Goal: Transaction & Acquisition: Purchase product/service

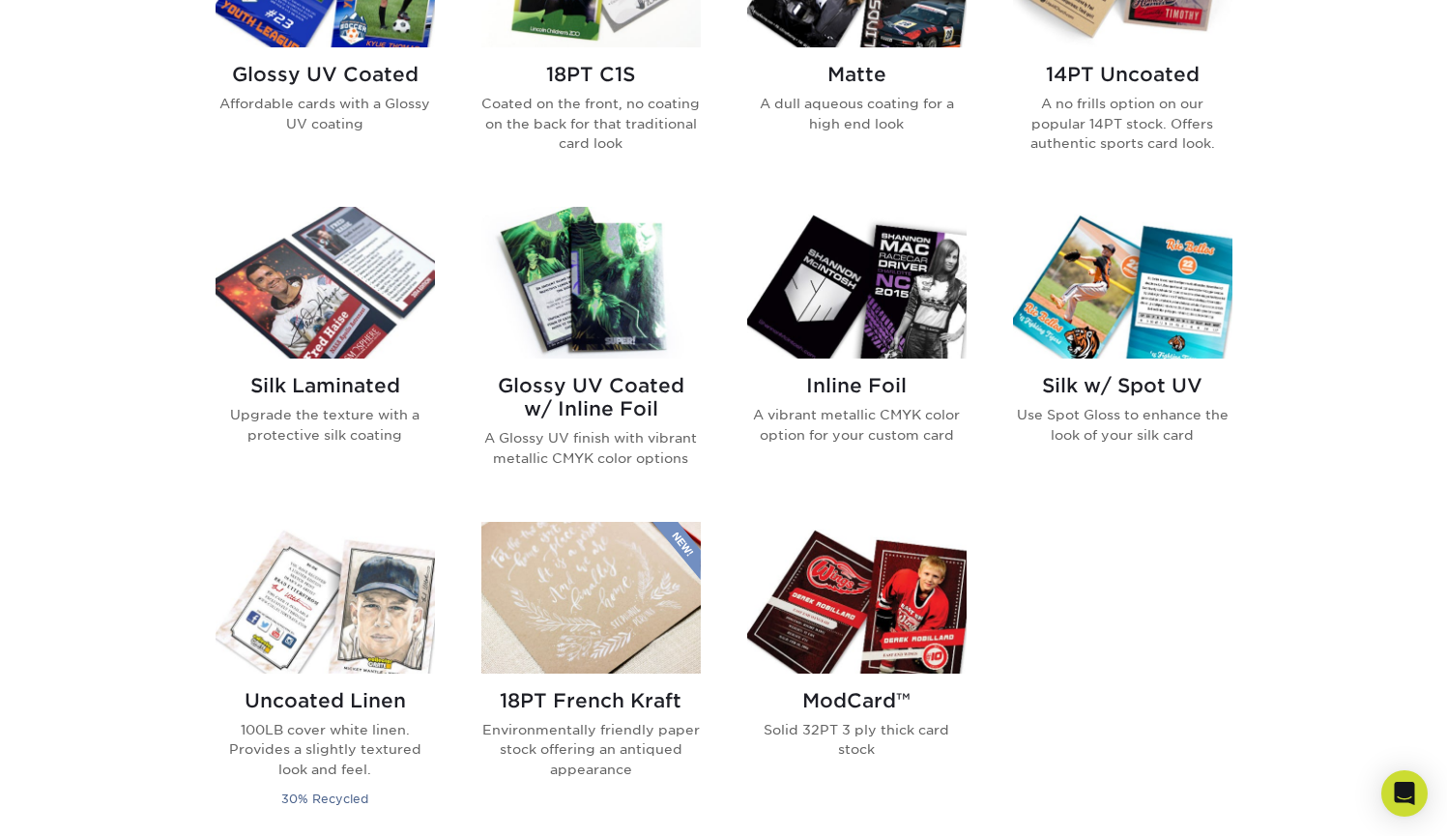
scroll to position [897, 0]
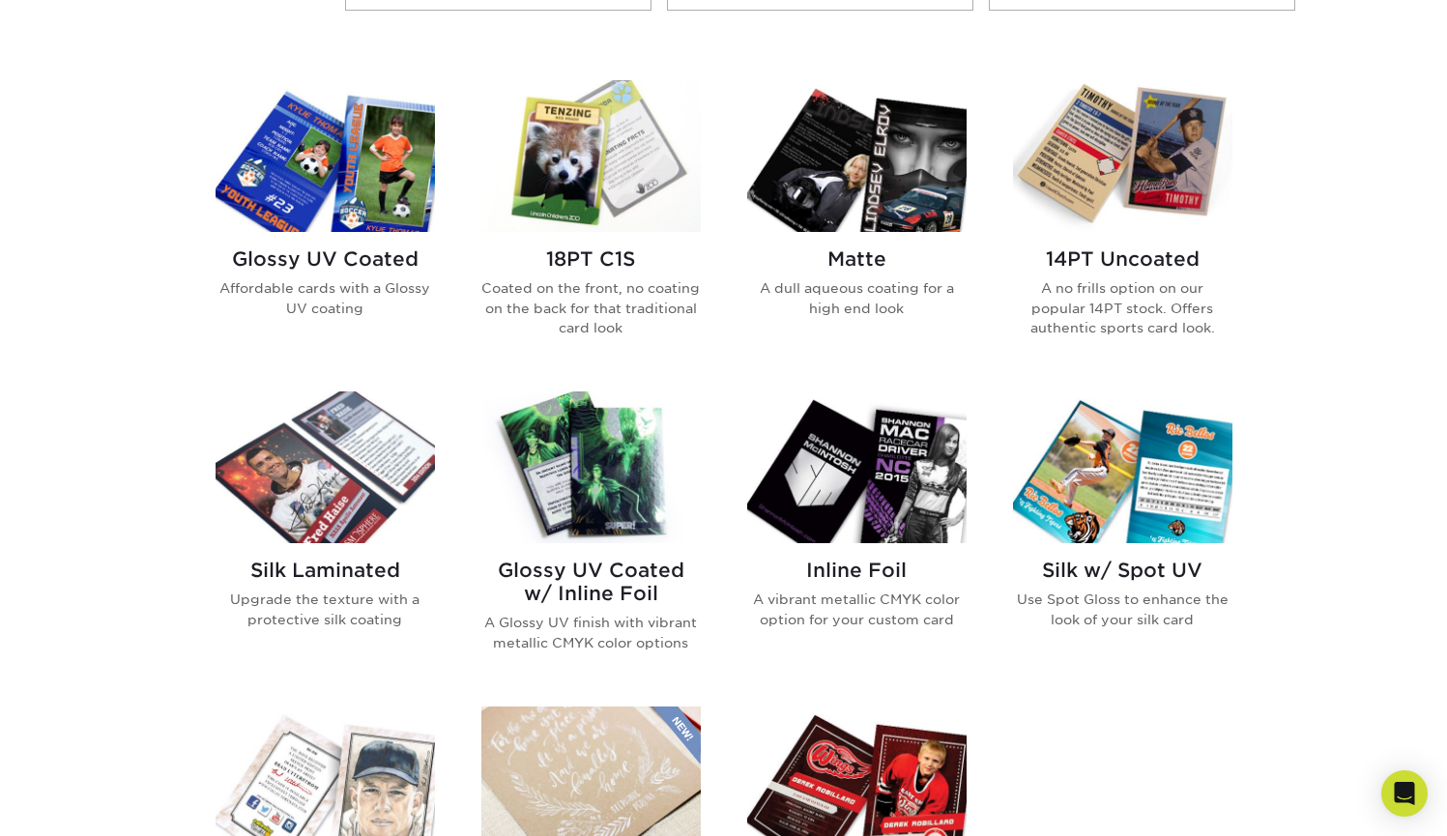
click at [901, 183] on img at bounding box center [856, 156] width 219 height 152
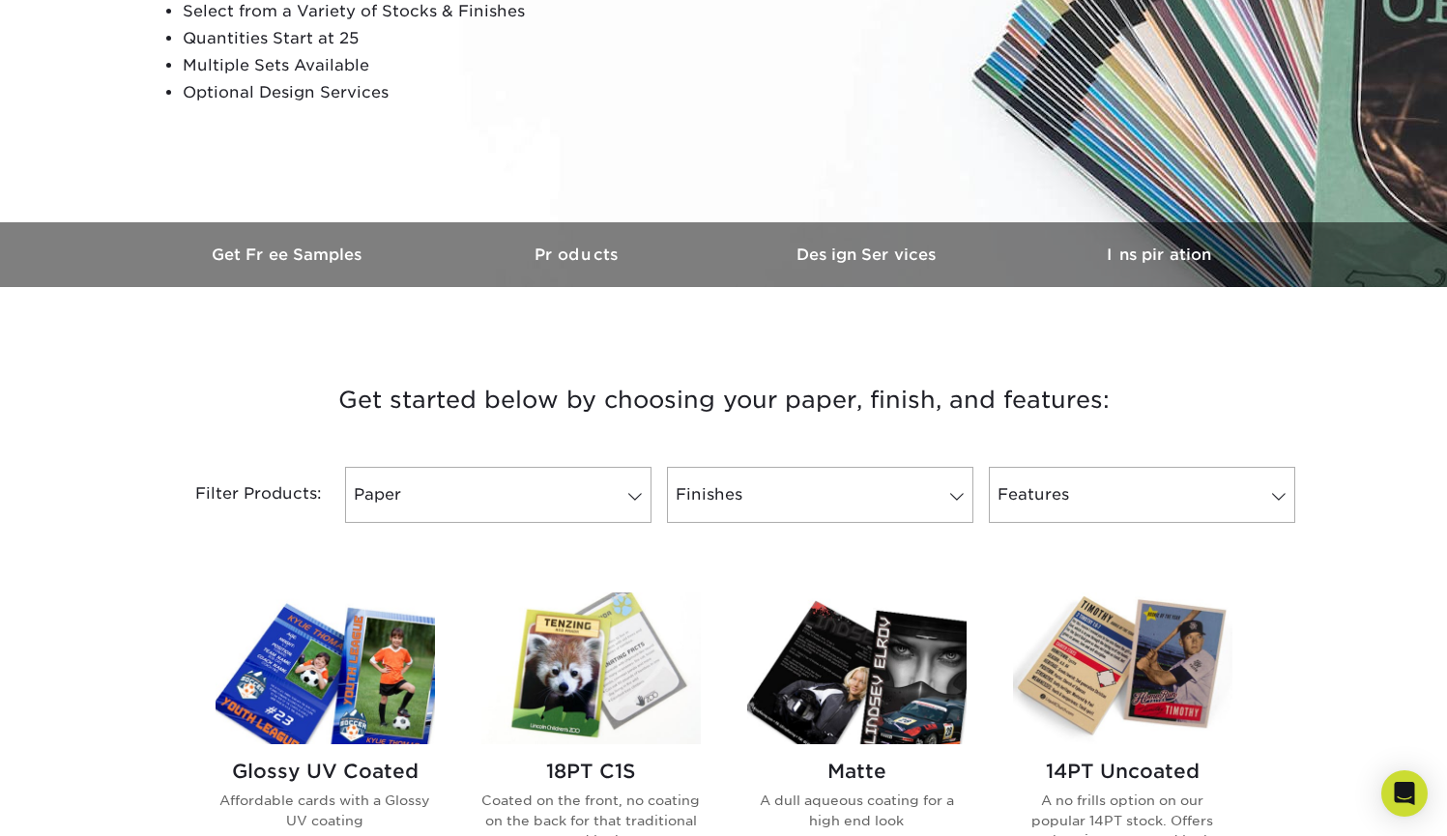
scroll to position [786, 0]
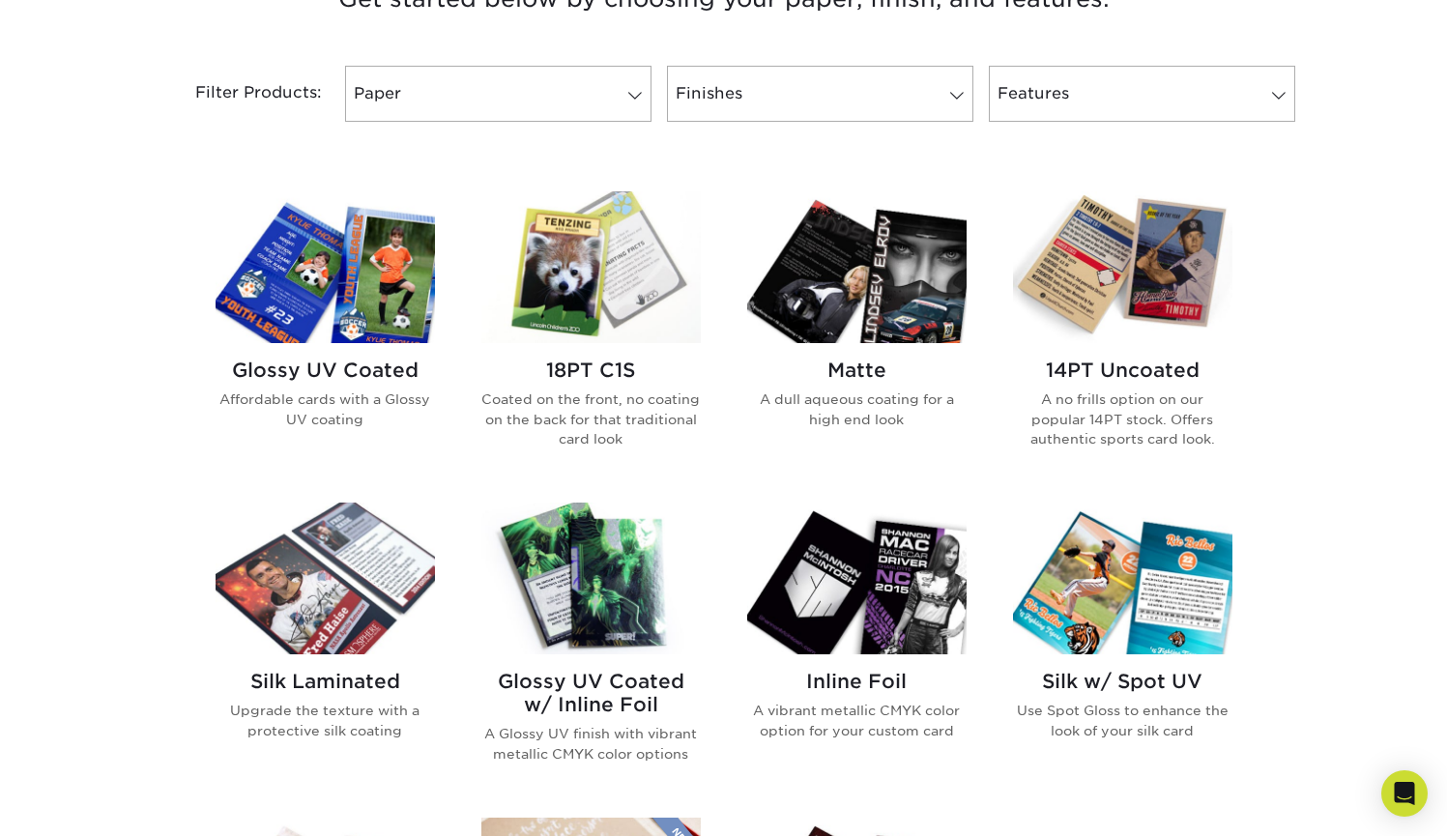
click at [589, 268] on img at bounding box center [590, 267] width 219 height 152
click at [585, 311] on img at bounding box center [590, 267] width 219 height 152
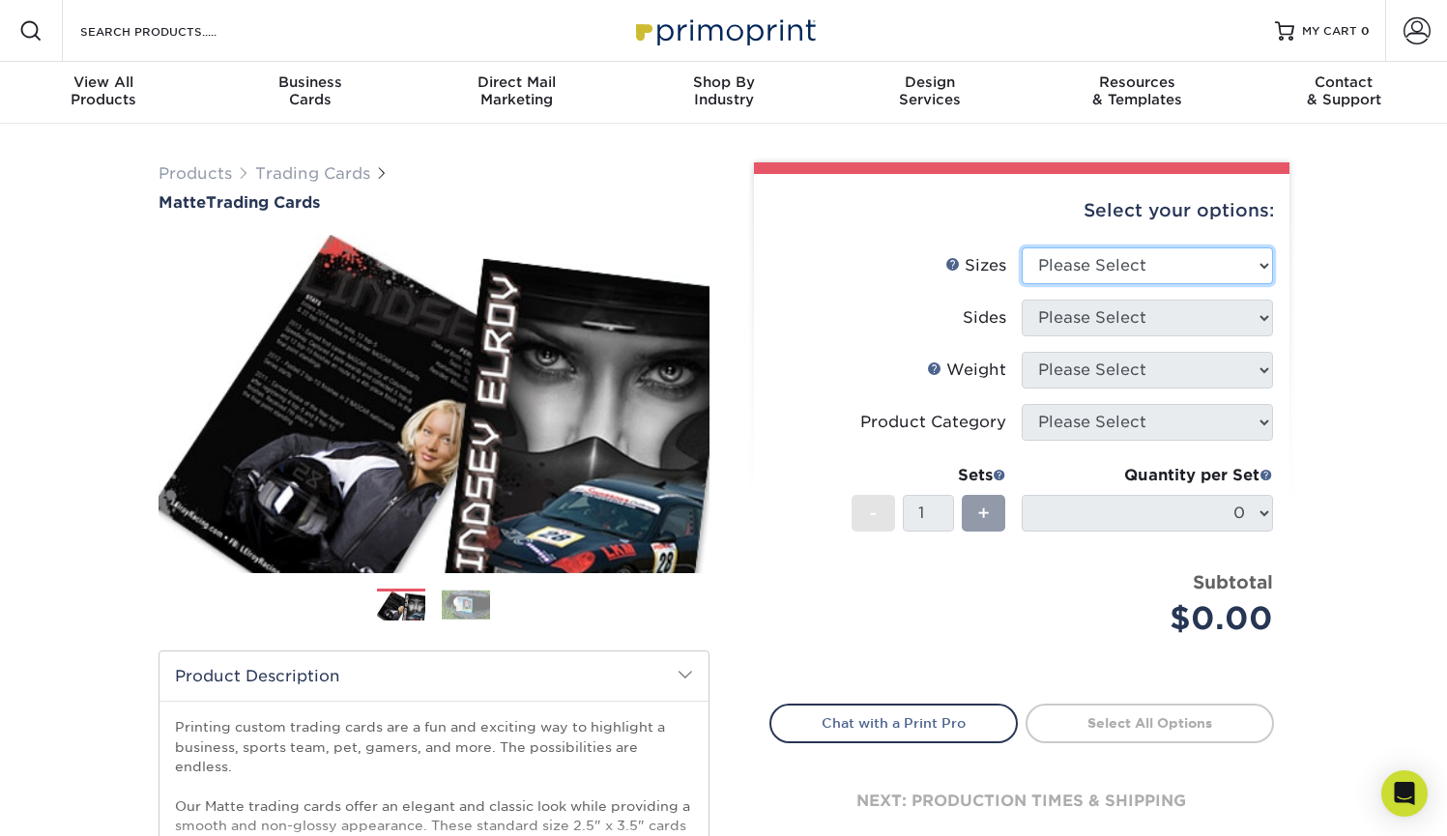
select select "2.50x3.50"
select select "13abbda7-1d64-4f25-8bb2-c179b224825d"
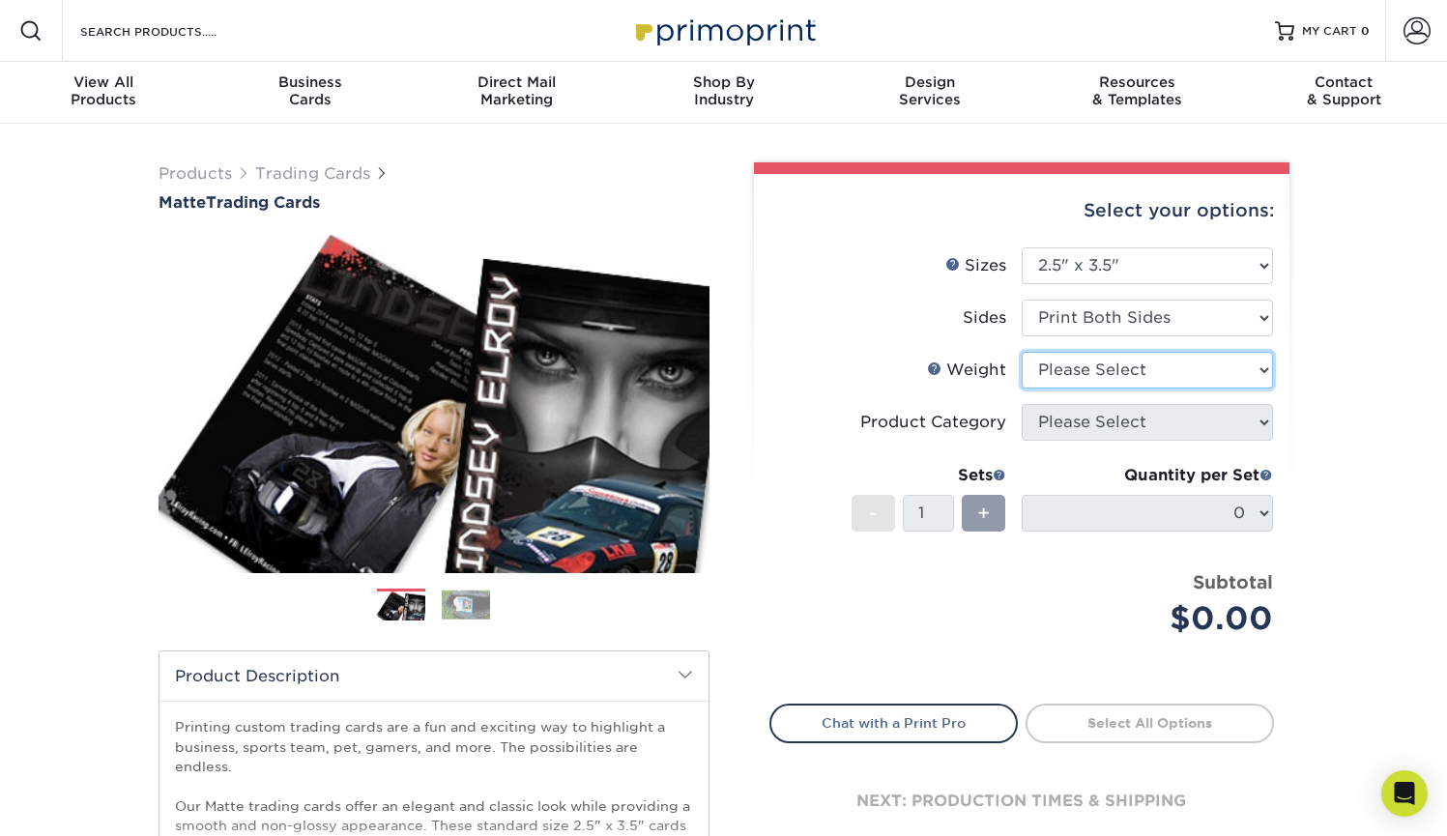
select select "16PT"
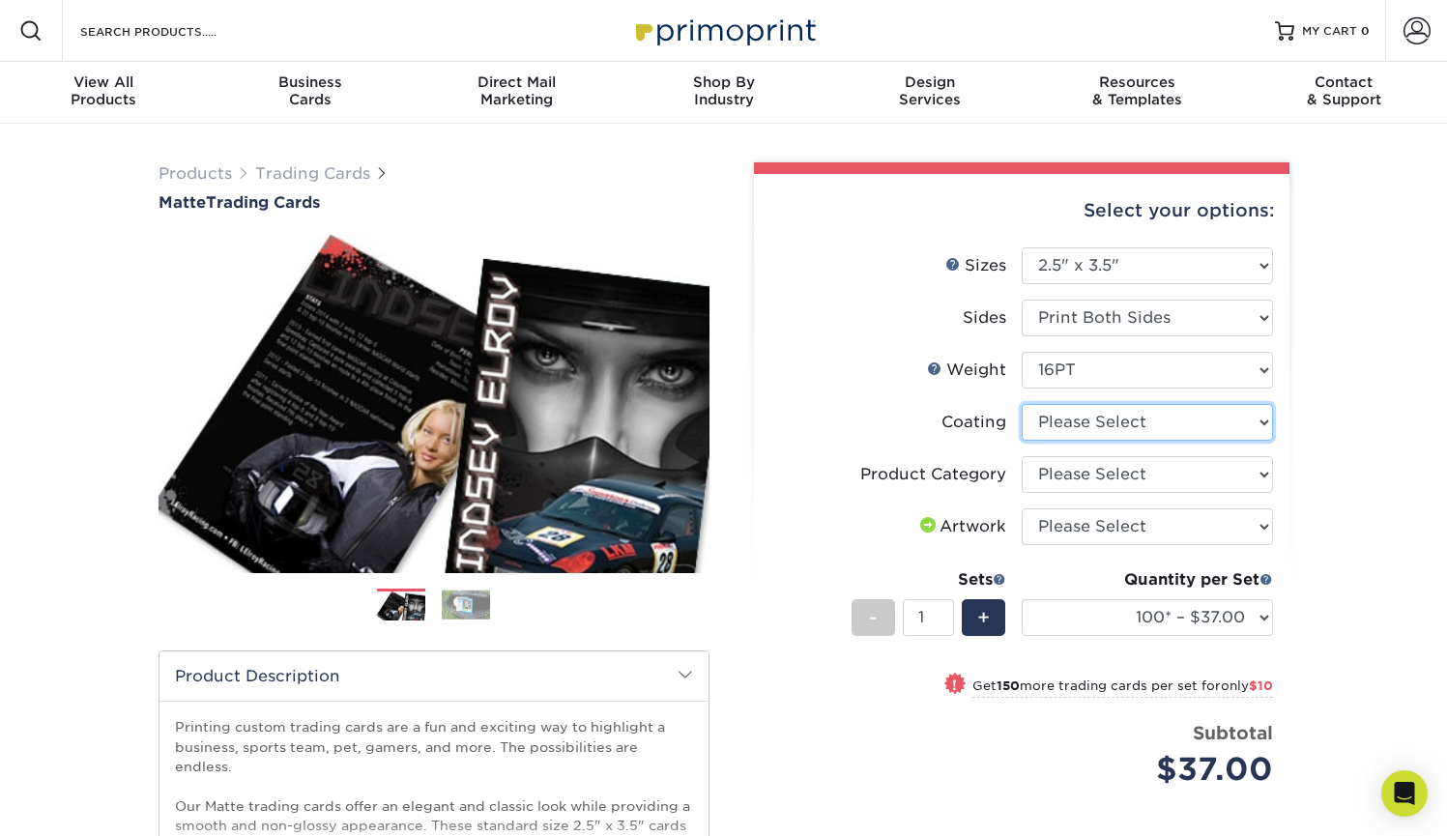
select select "121bb7b5-3b4d-429f-bd8d-bbf80e953313"
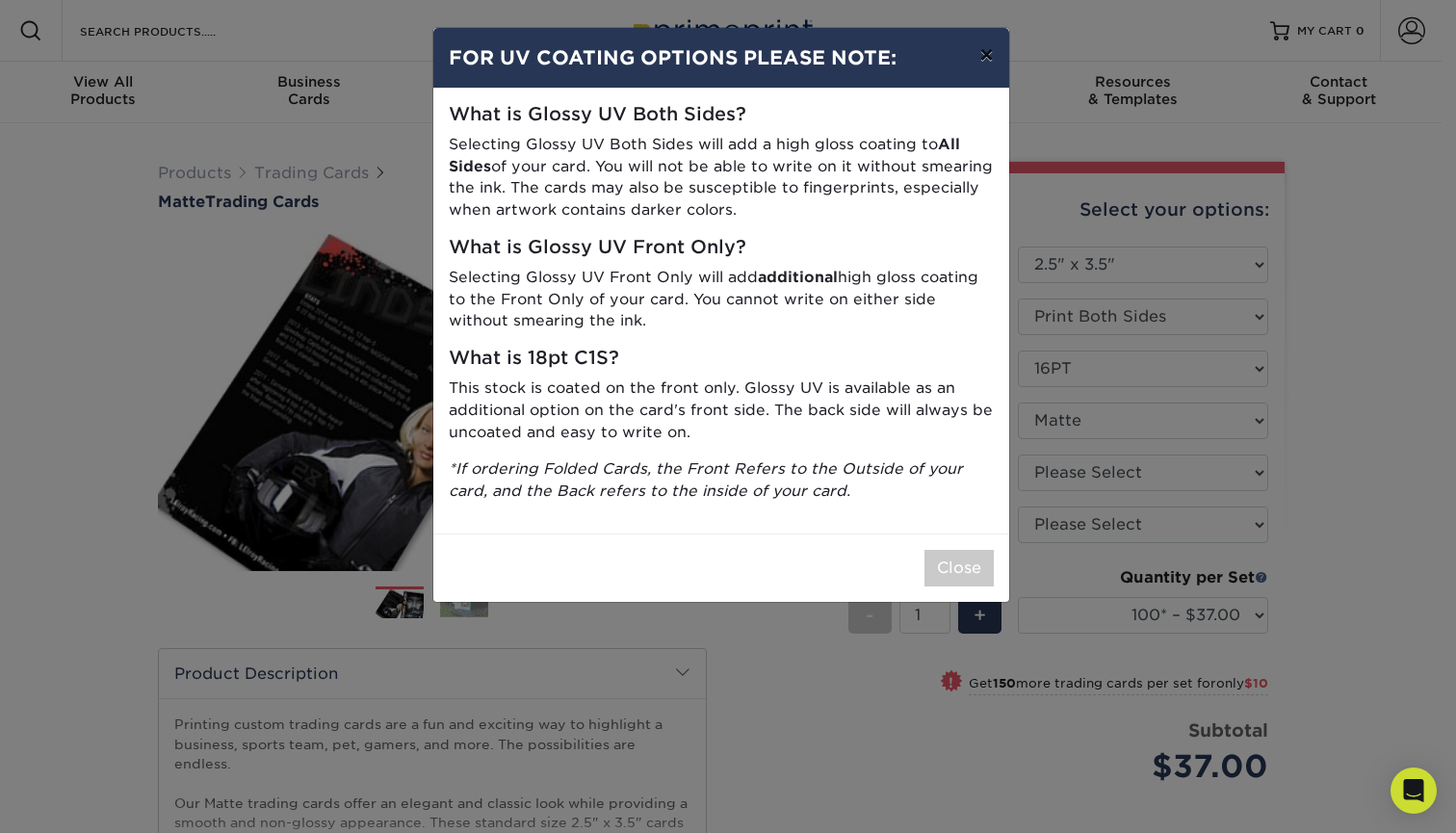
click at [983, 59] on button "×" at bounding box center [987, 55] width 44 height 54
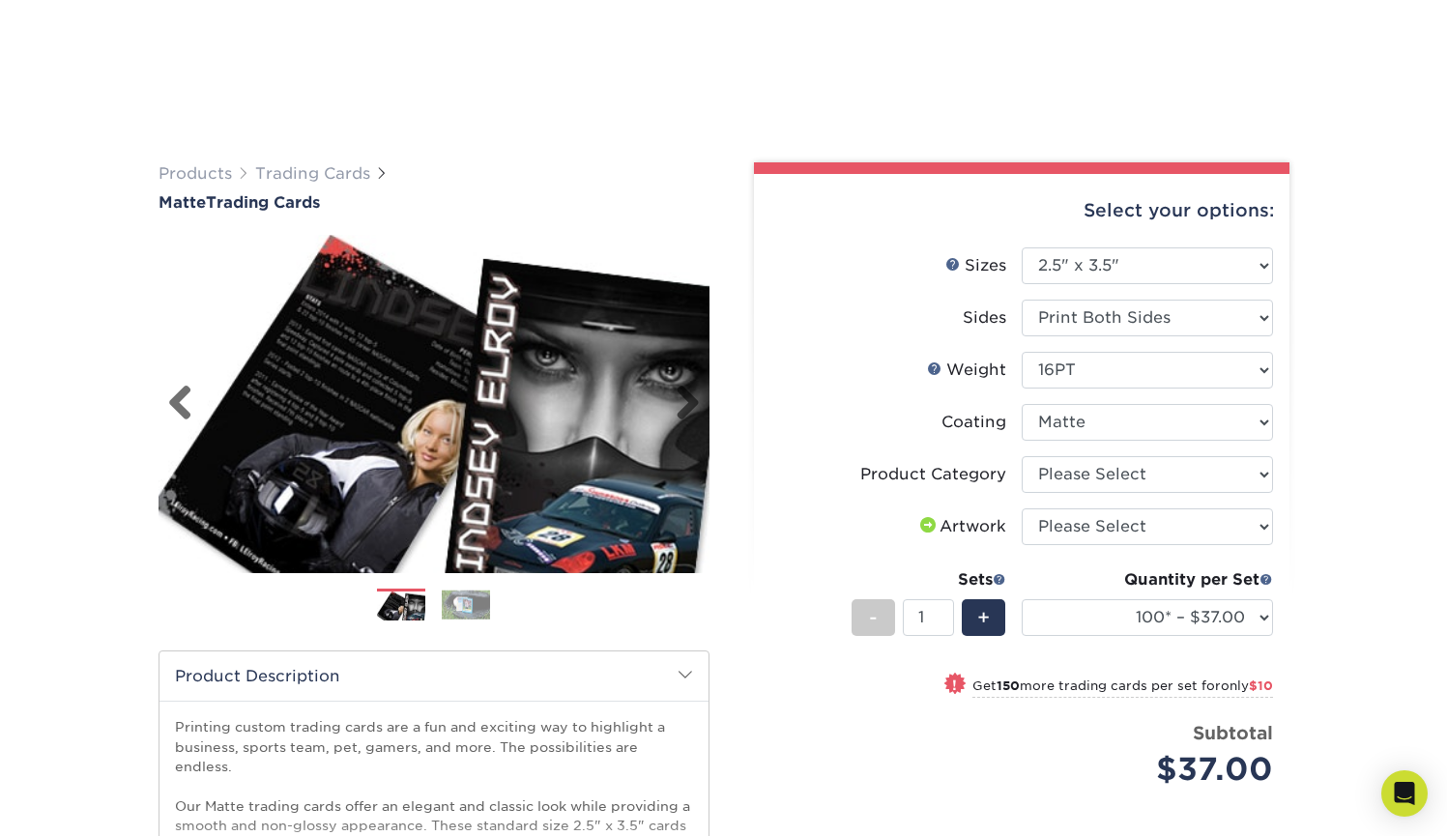
scroll to position [187, 0]
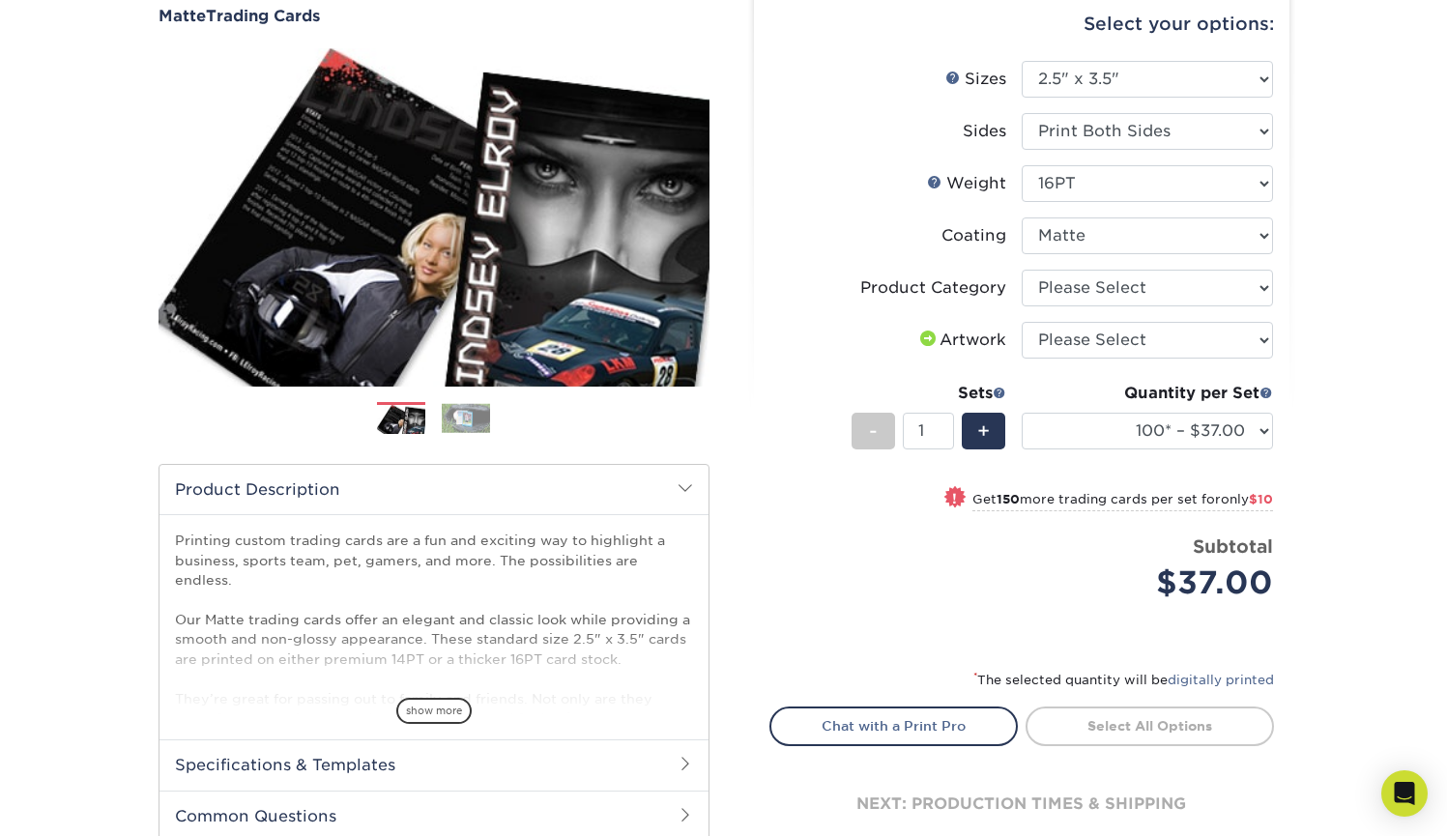
click at [460, 419] on img at bounding box center [466, 418] width 48 height 30
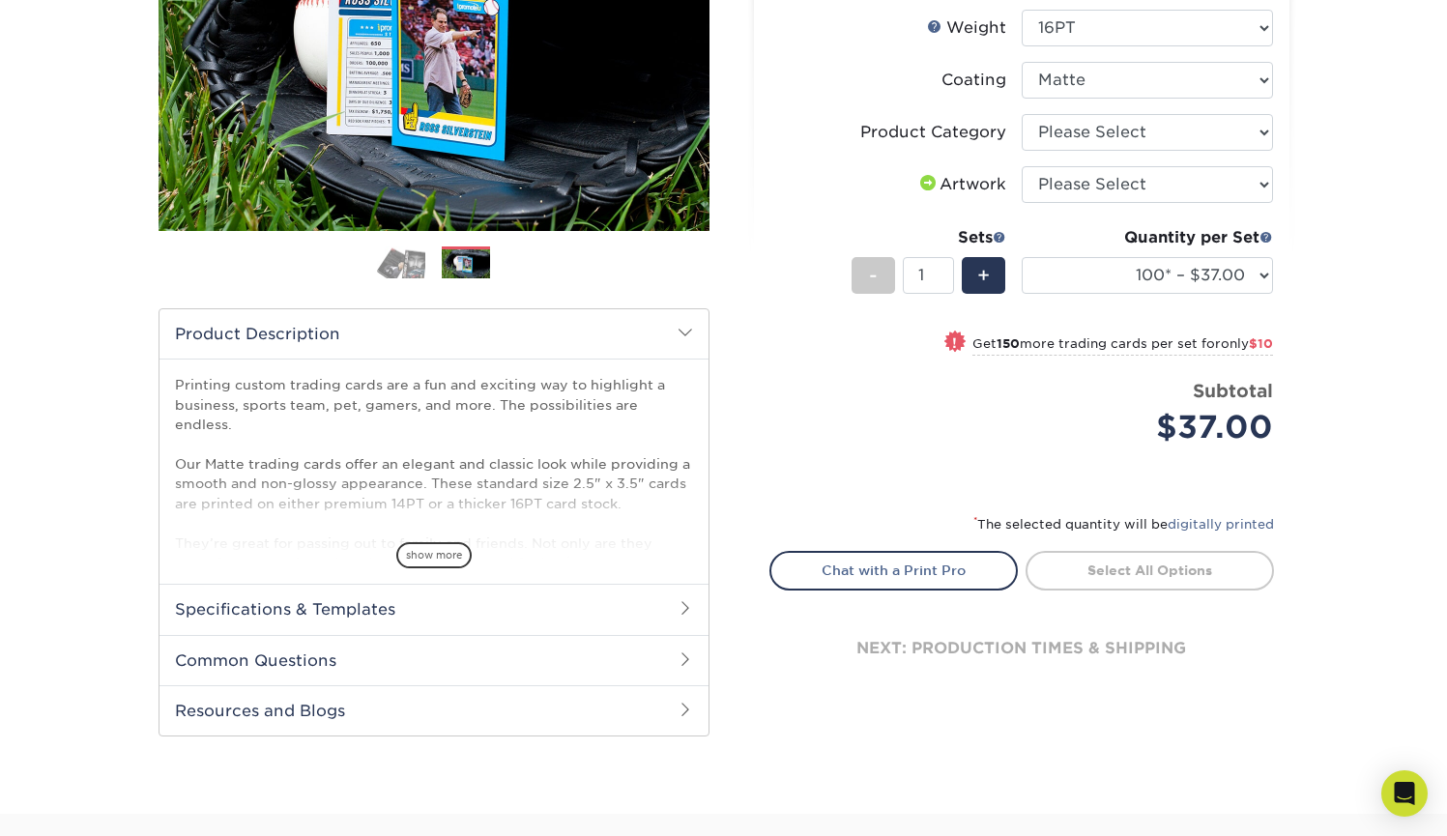
scroll to position [511, 0]
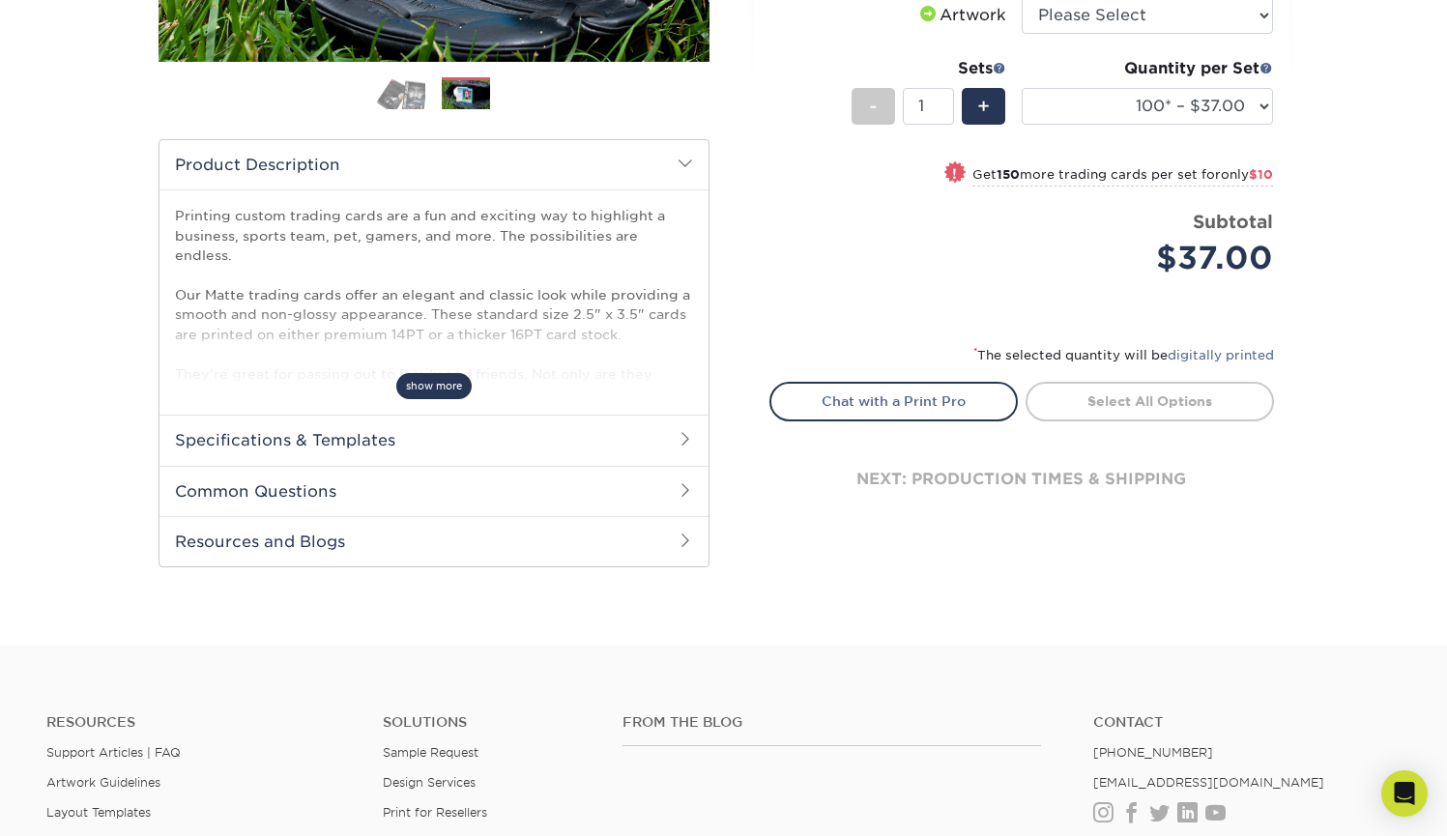
click at [433, 377] on span "show more" at bounding box center [433, 386] width 75 height 26
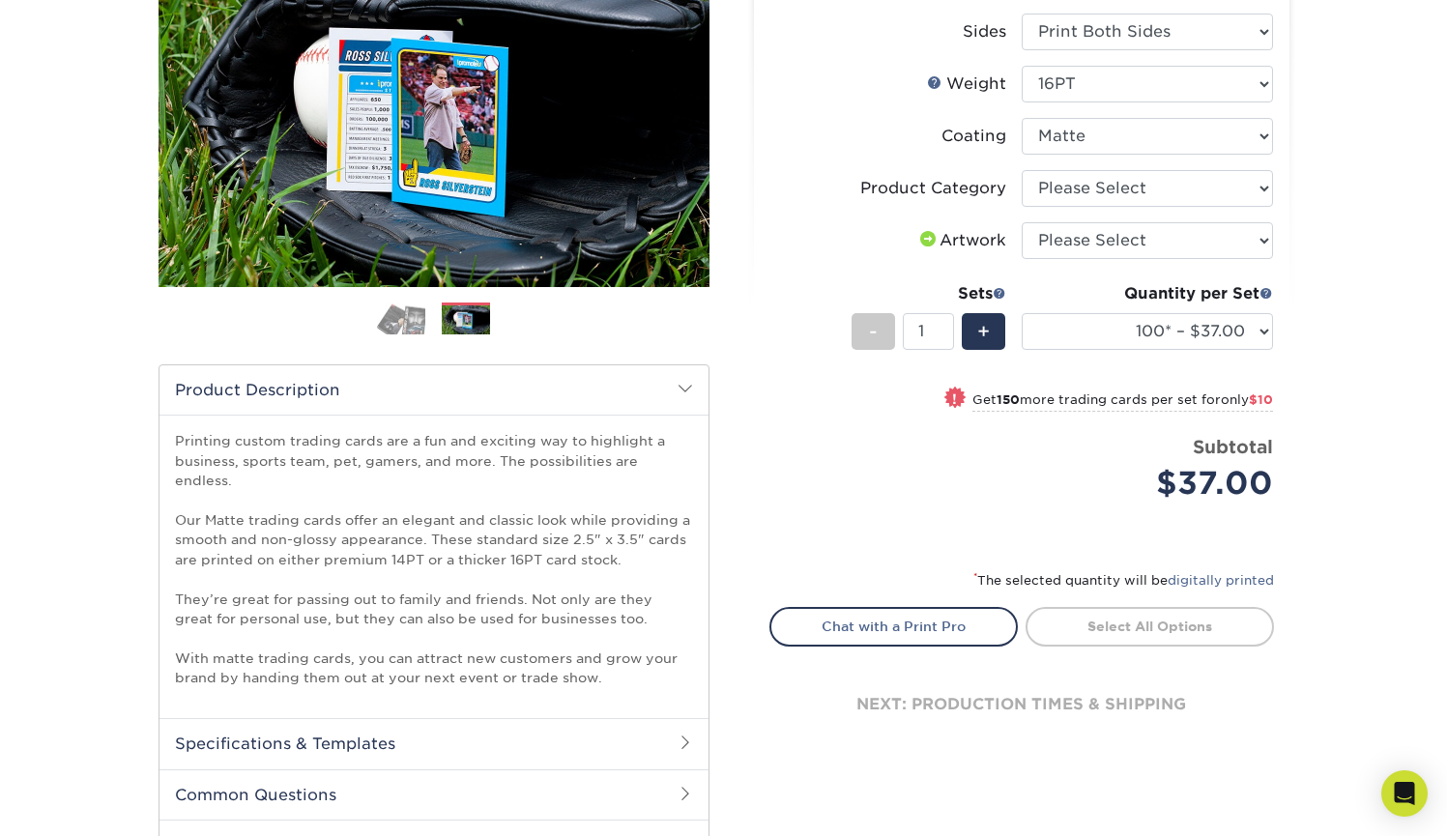
scroll to position [102, 0]
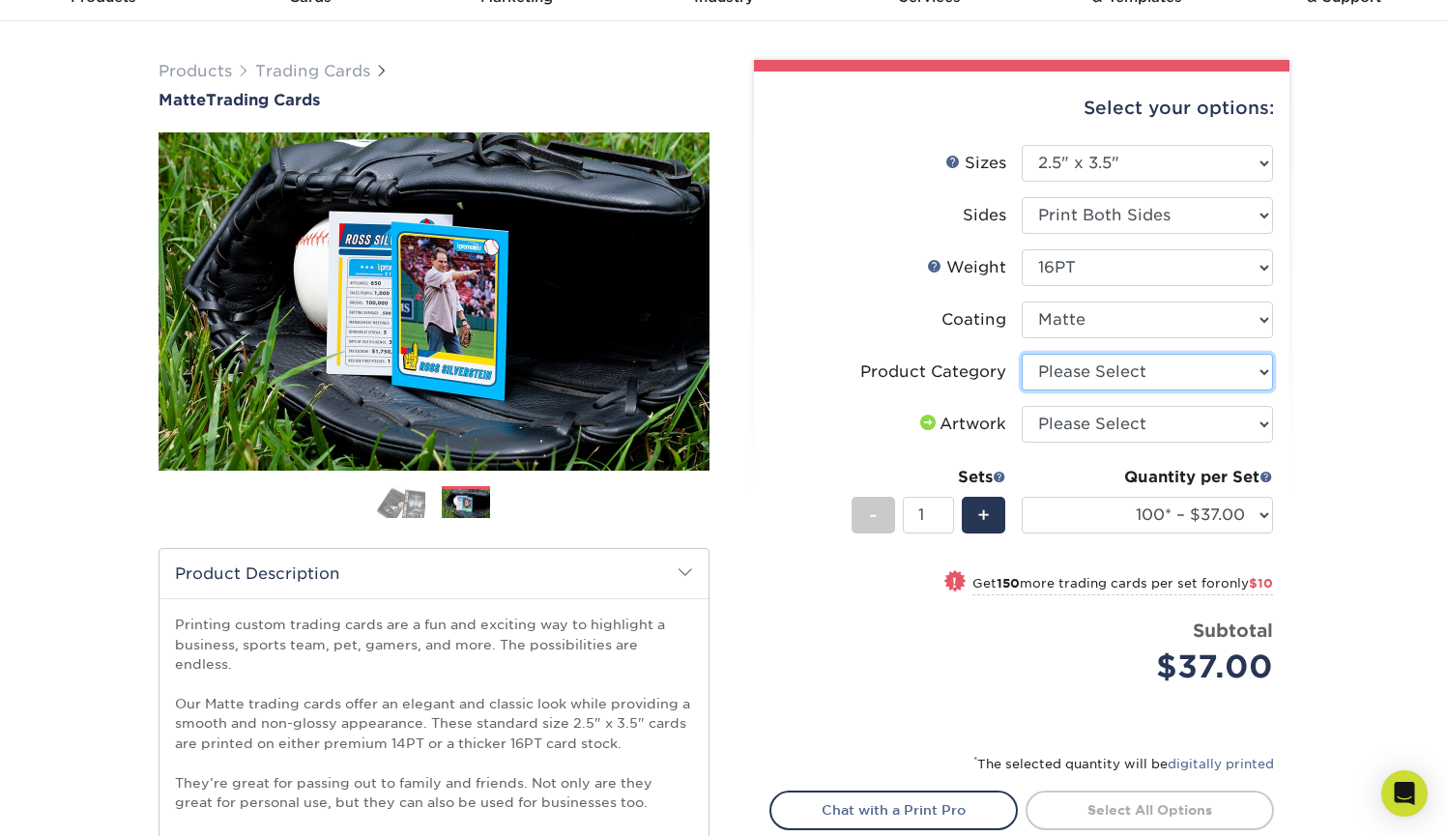
select select "c2f9bce9-36c2-409d-b101-c29d9d031e18"
select select "upload"
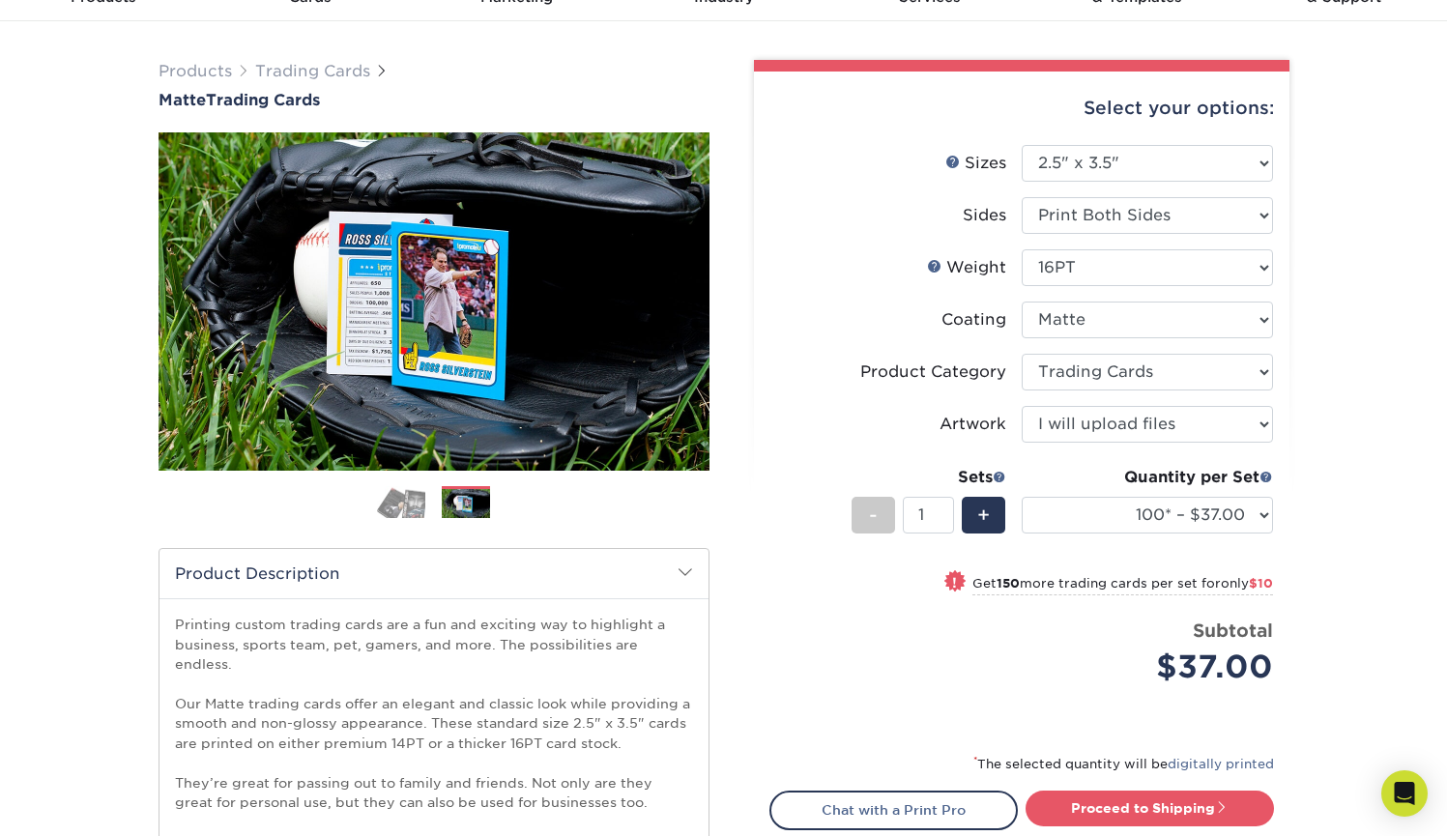
click at [1360, 461] on div "Products Trading Cards Matte Trading Cards" at bounding box center [723, 576] width 1447 height 1111
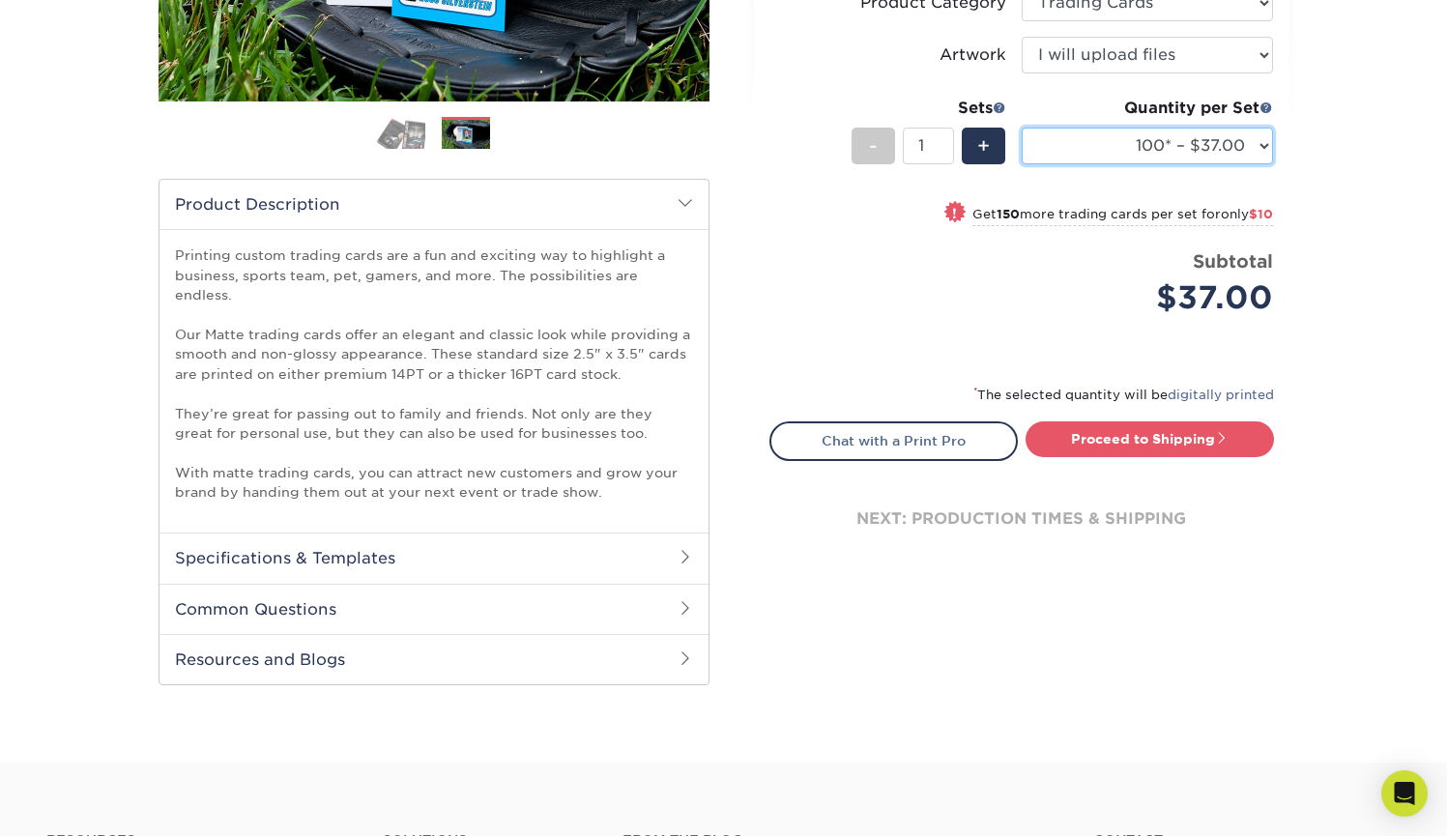
scroll to position [678, 0]
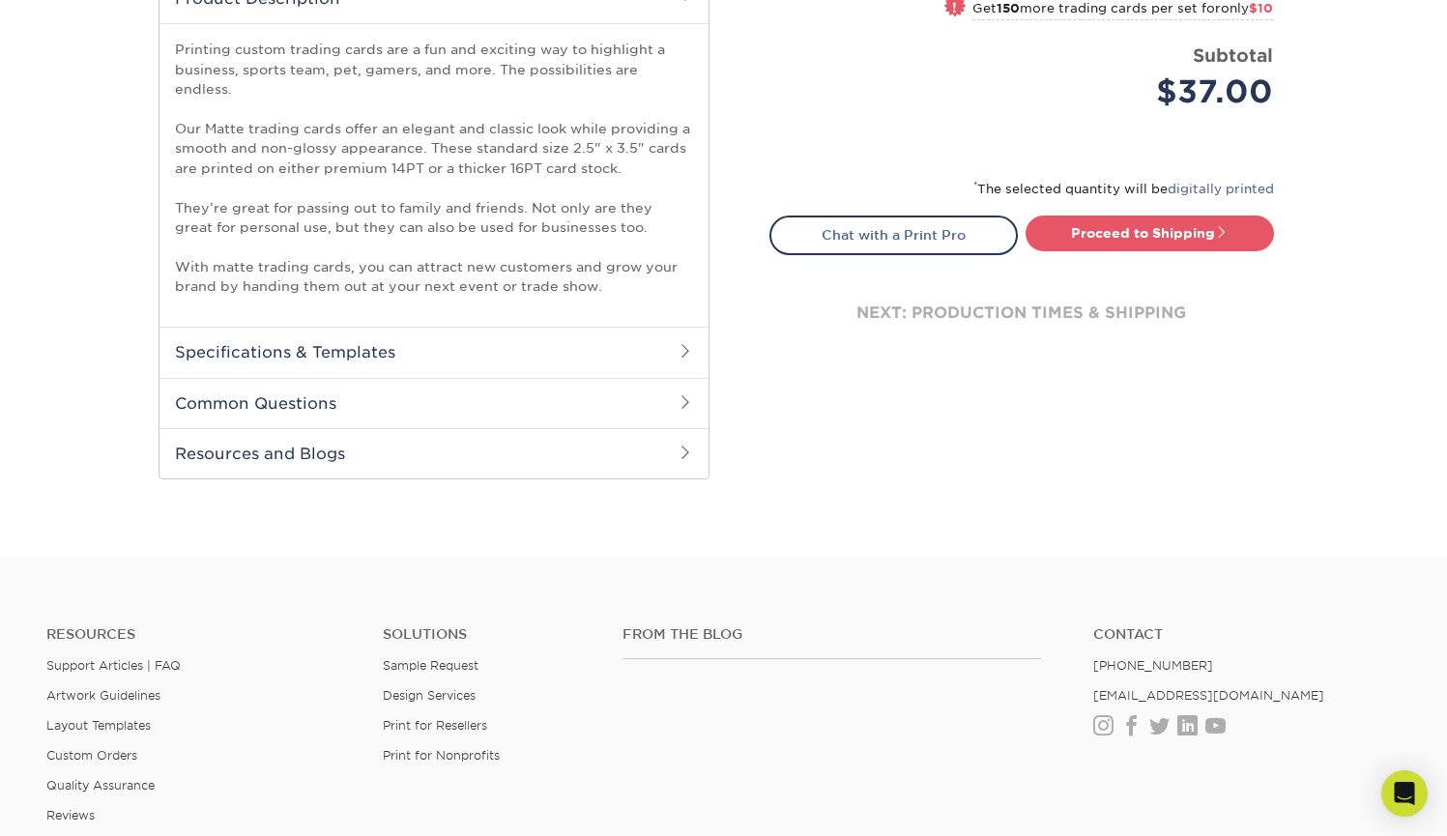
click at [692, 343] on span at bounding box center [685, 350] width 15 height 15
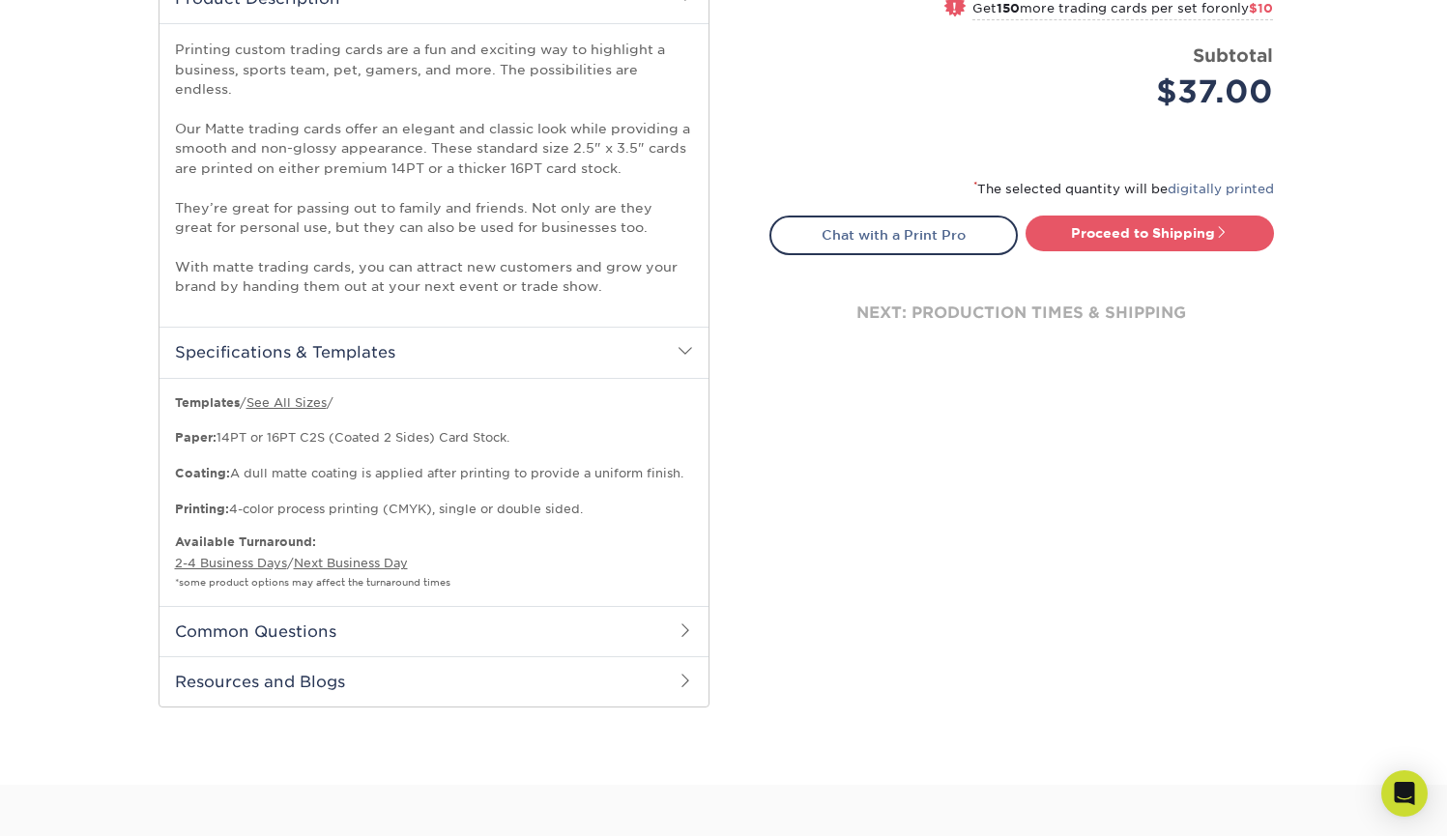
click at [687, 622] on span at bounding box center [685, 629] width 15 height 15
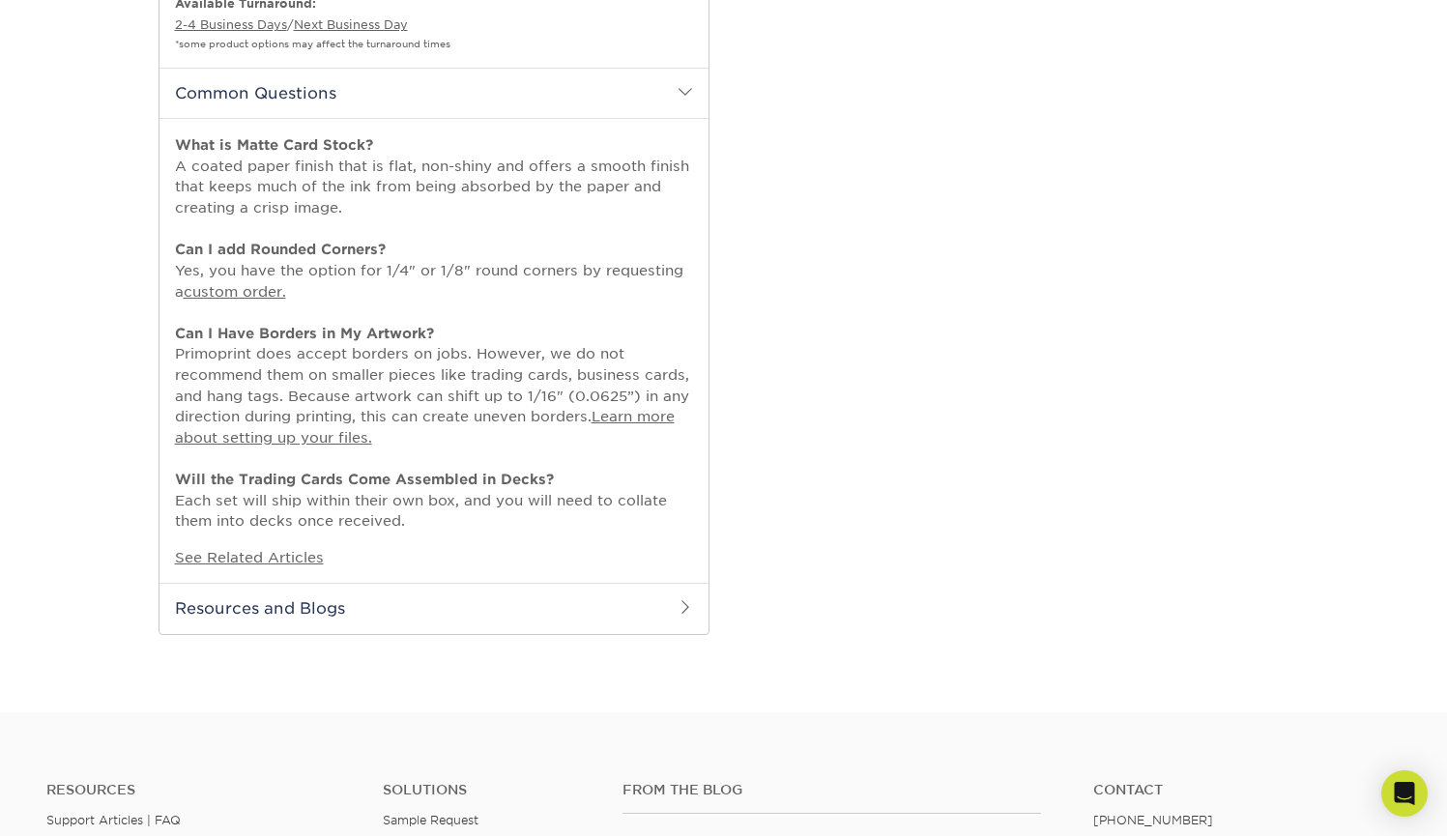
scroll to position [1413, 0]
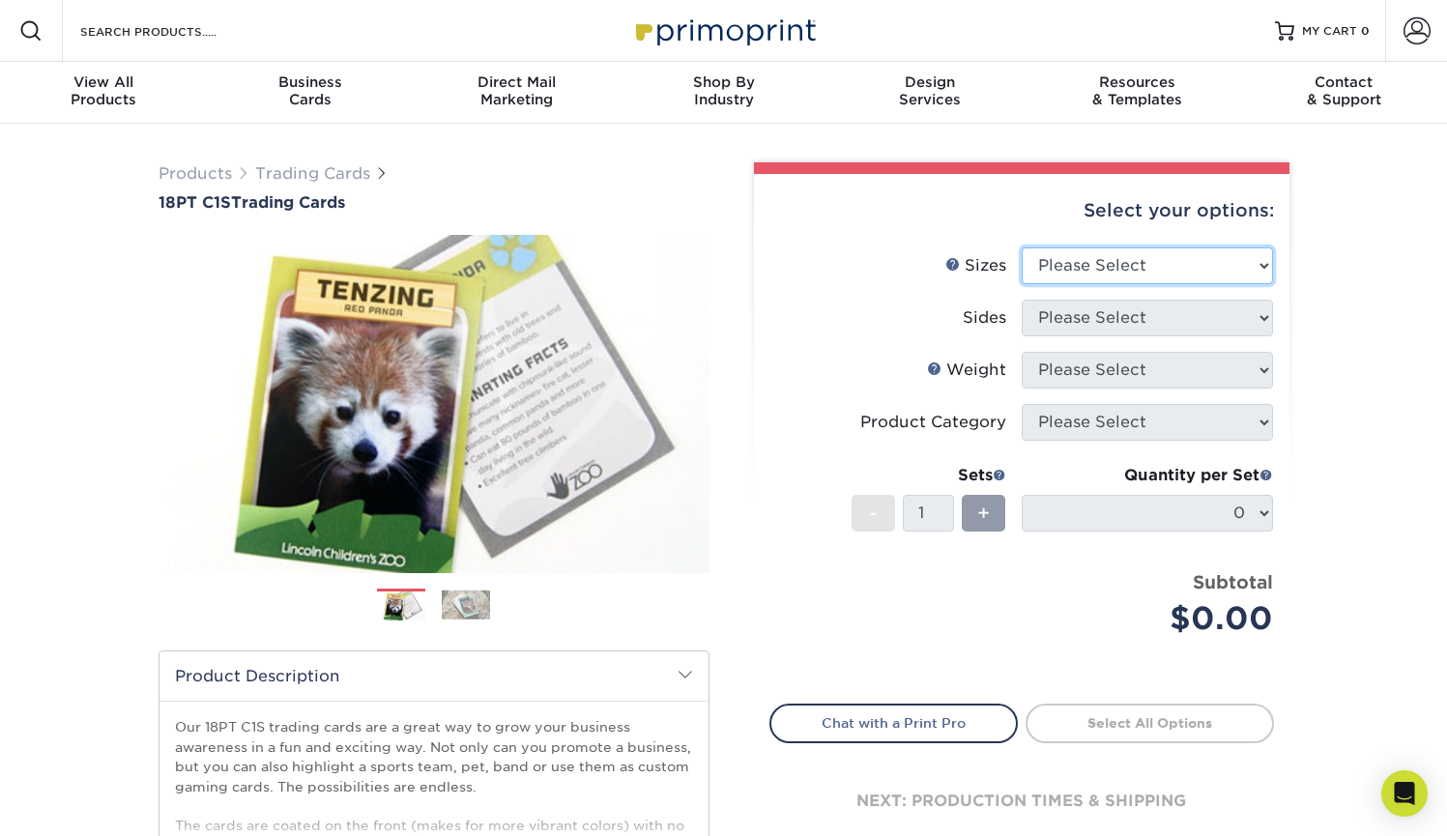
select select "2.50x3.50"
select select "13abbda7-1d64-4f25-8bb2-c179b224825d"
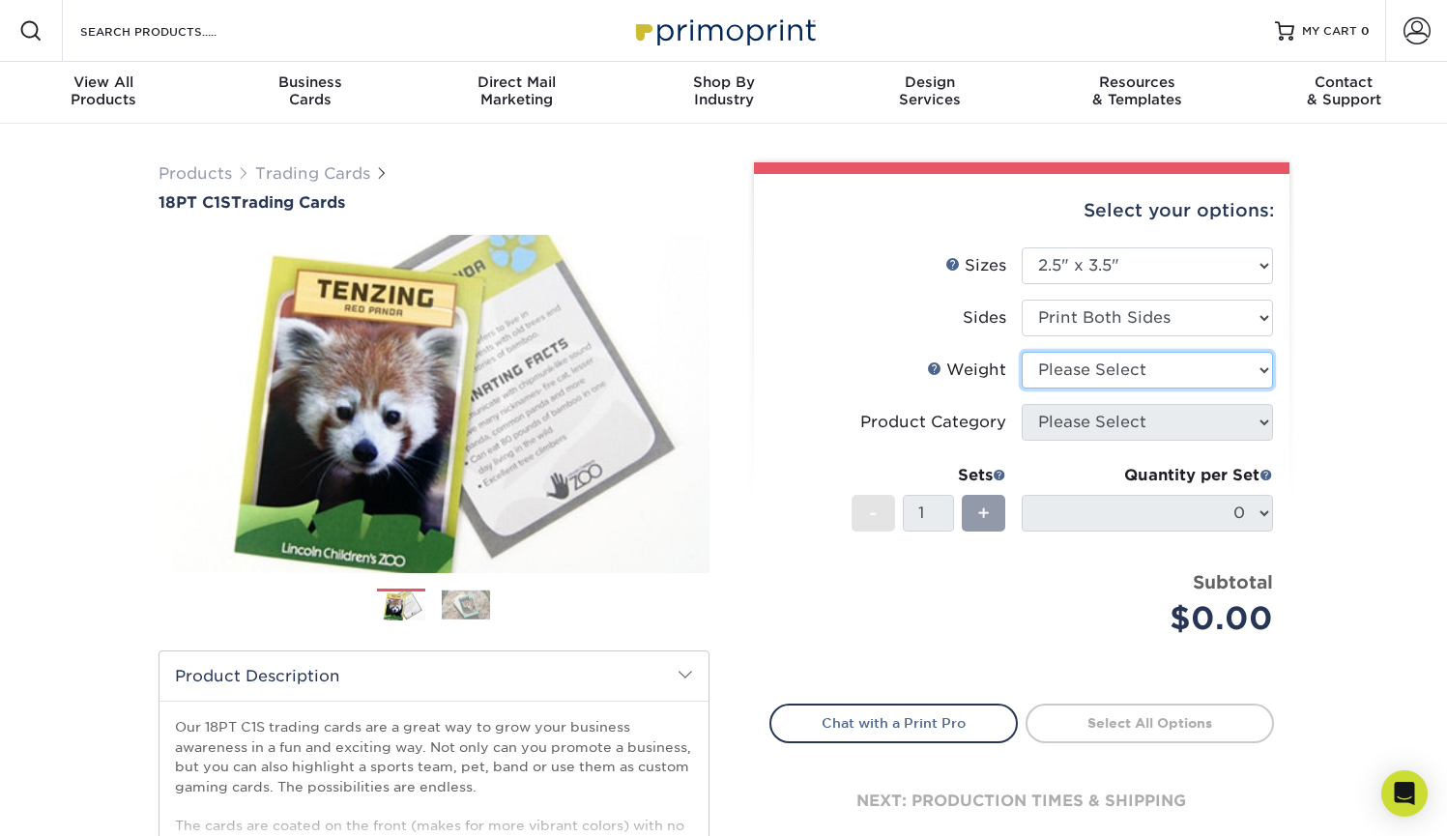
select select "18PTC1S"
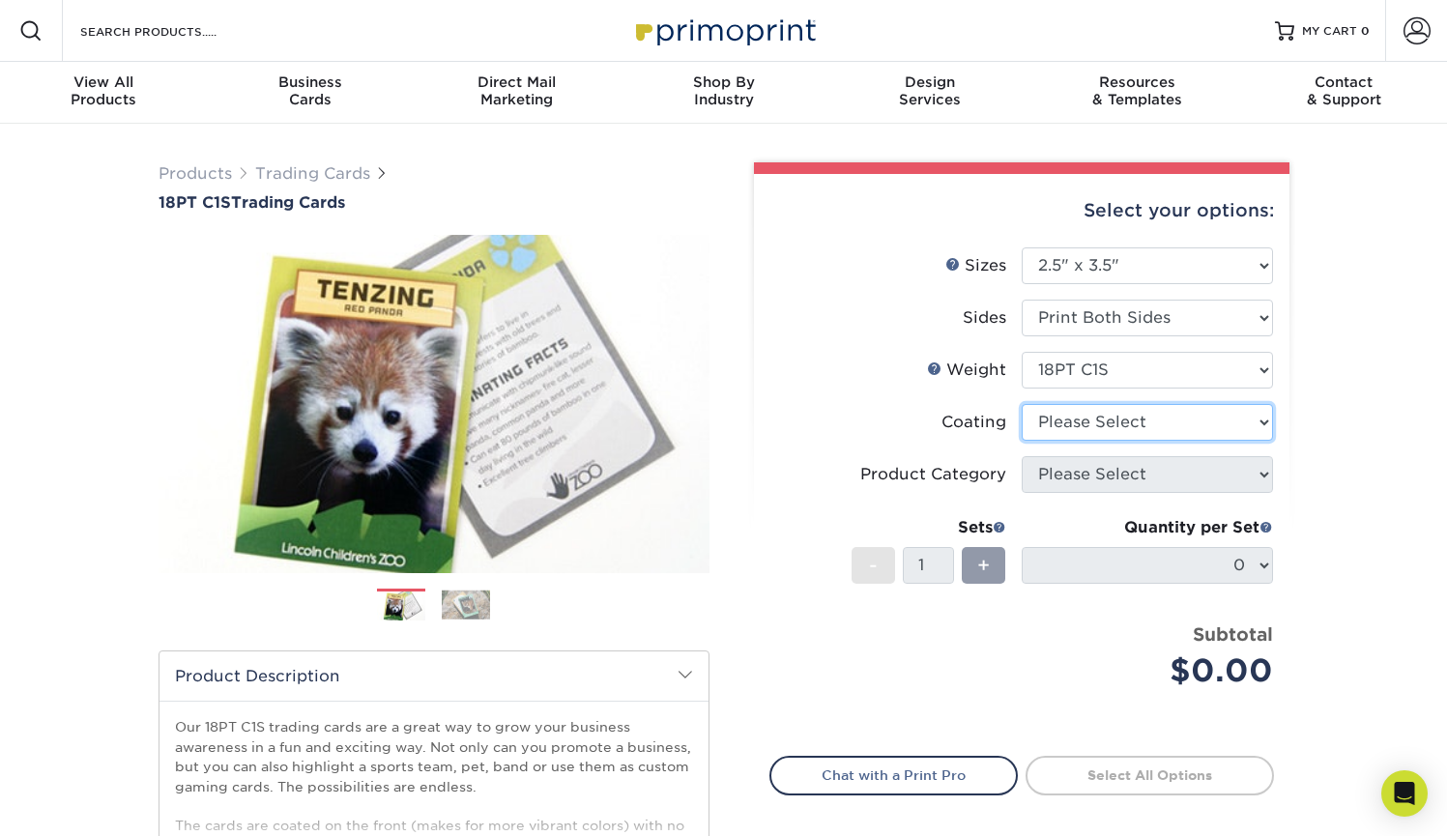
select select "1e8116af-acfc-44b1-83dc-8181aa338834"
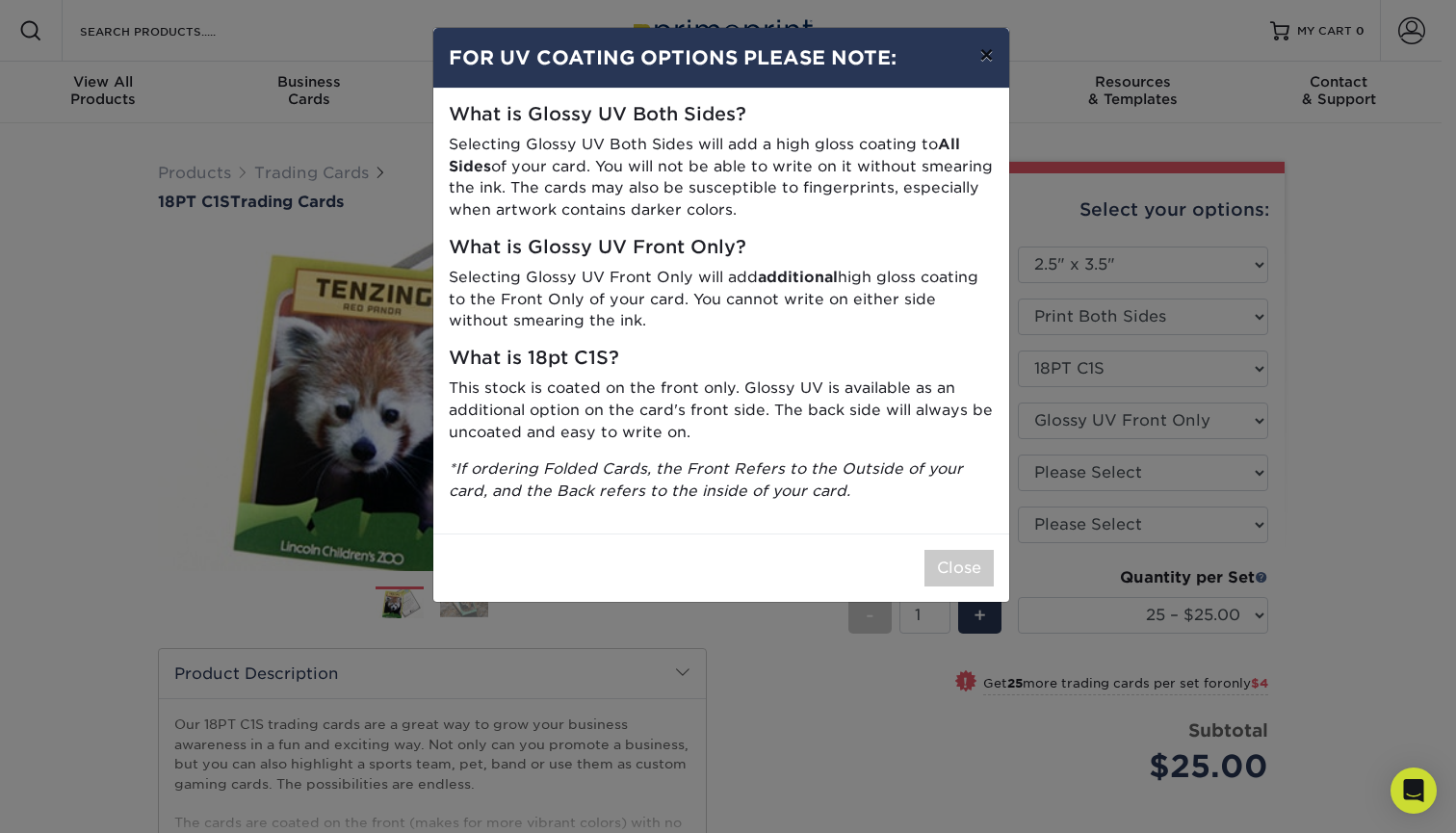
click at [987, 52] on button "×" at bounding box center [987, 55] width 44 height 54
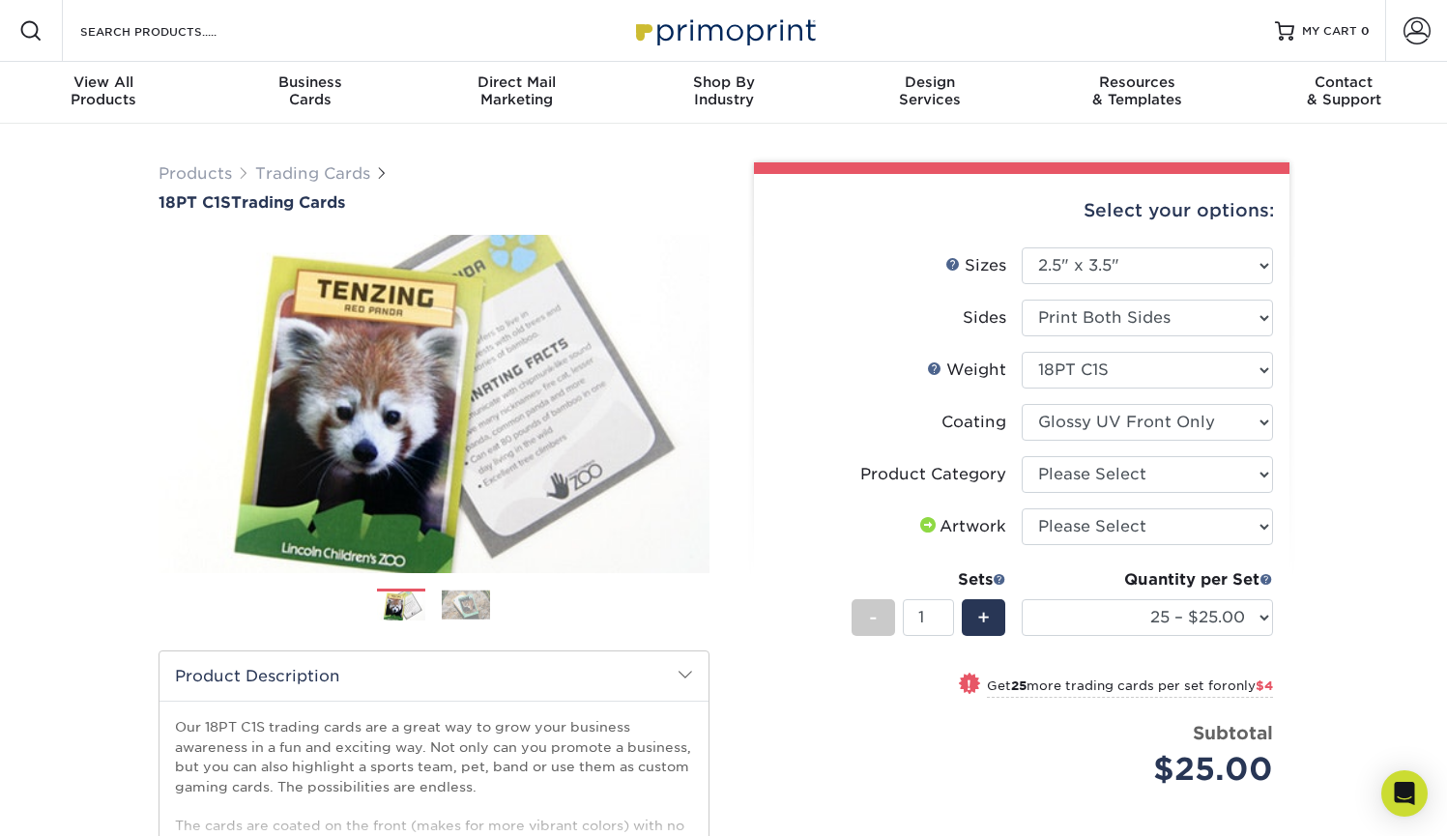
click at [448, 602] on img at bounding box center [466, 605] width 48 height 30
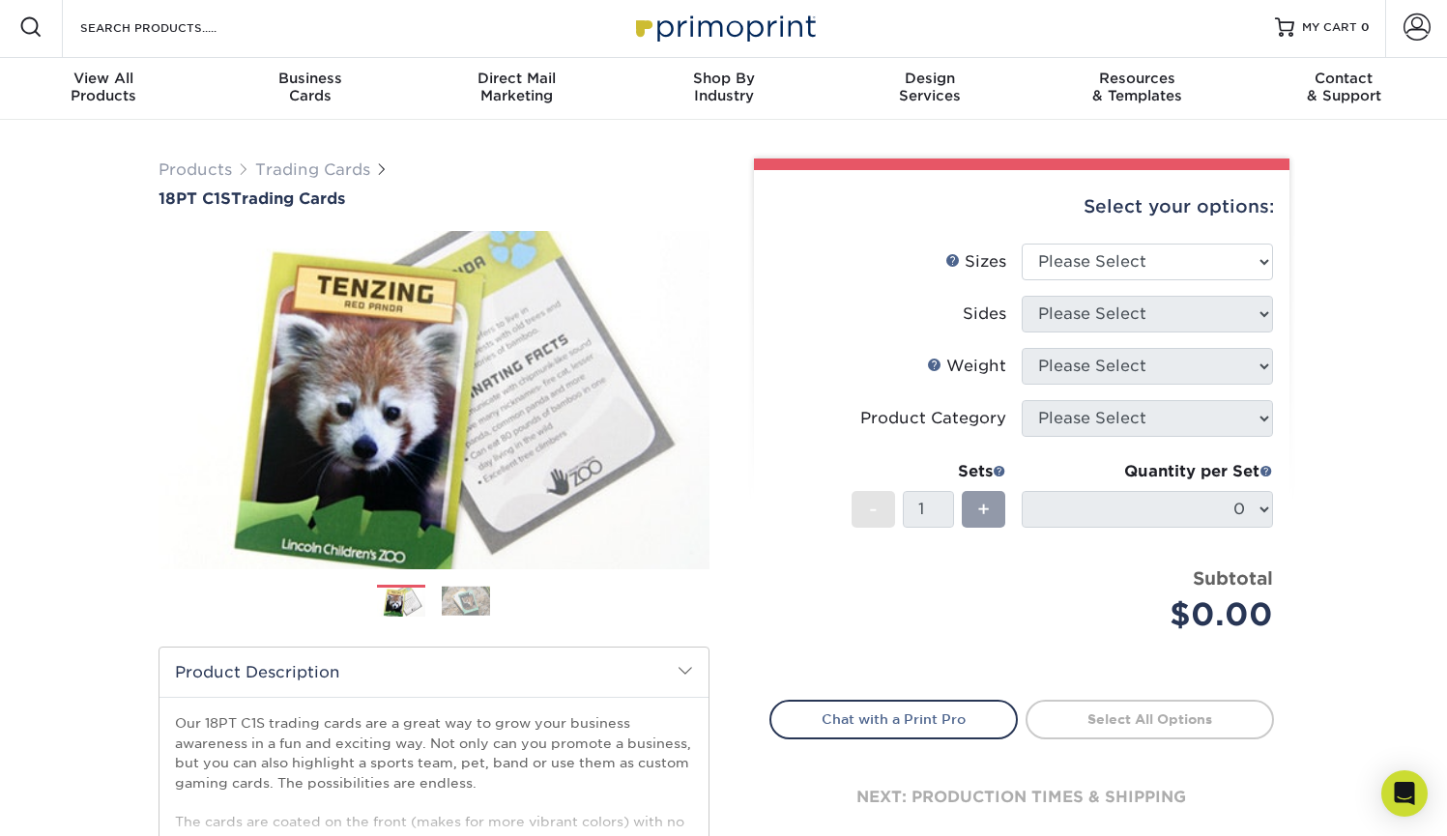
scroll to position [185, 0]
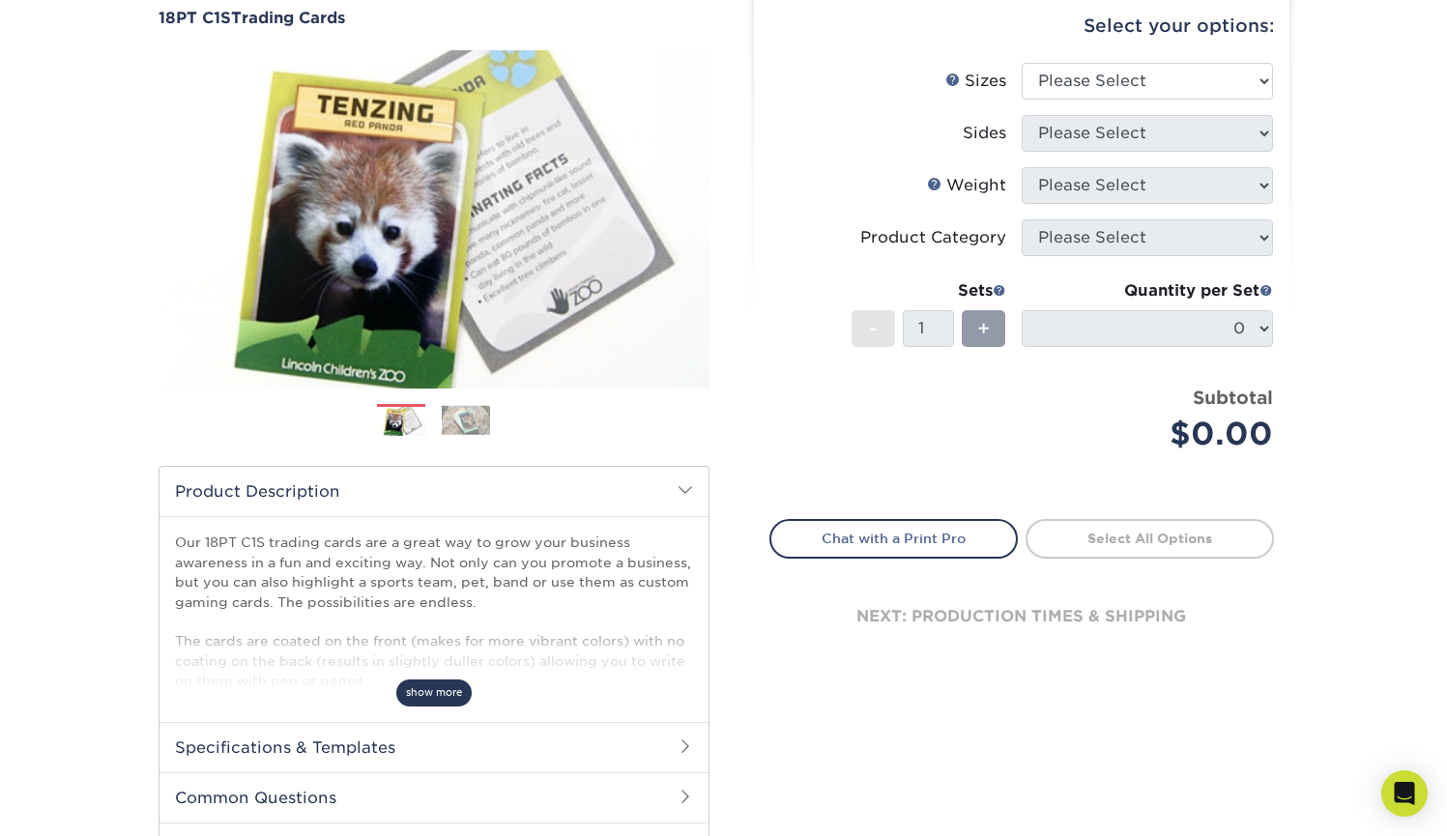
click at [436, 689] on span "show more" at bounding box center [433, 692] width 75 height 26
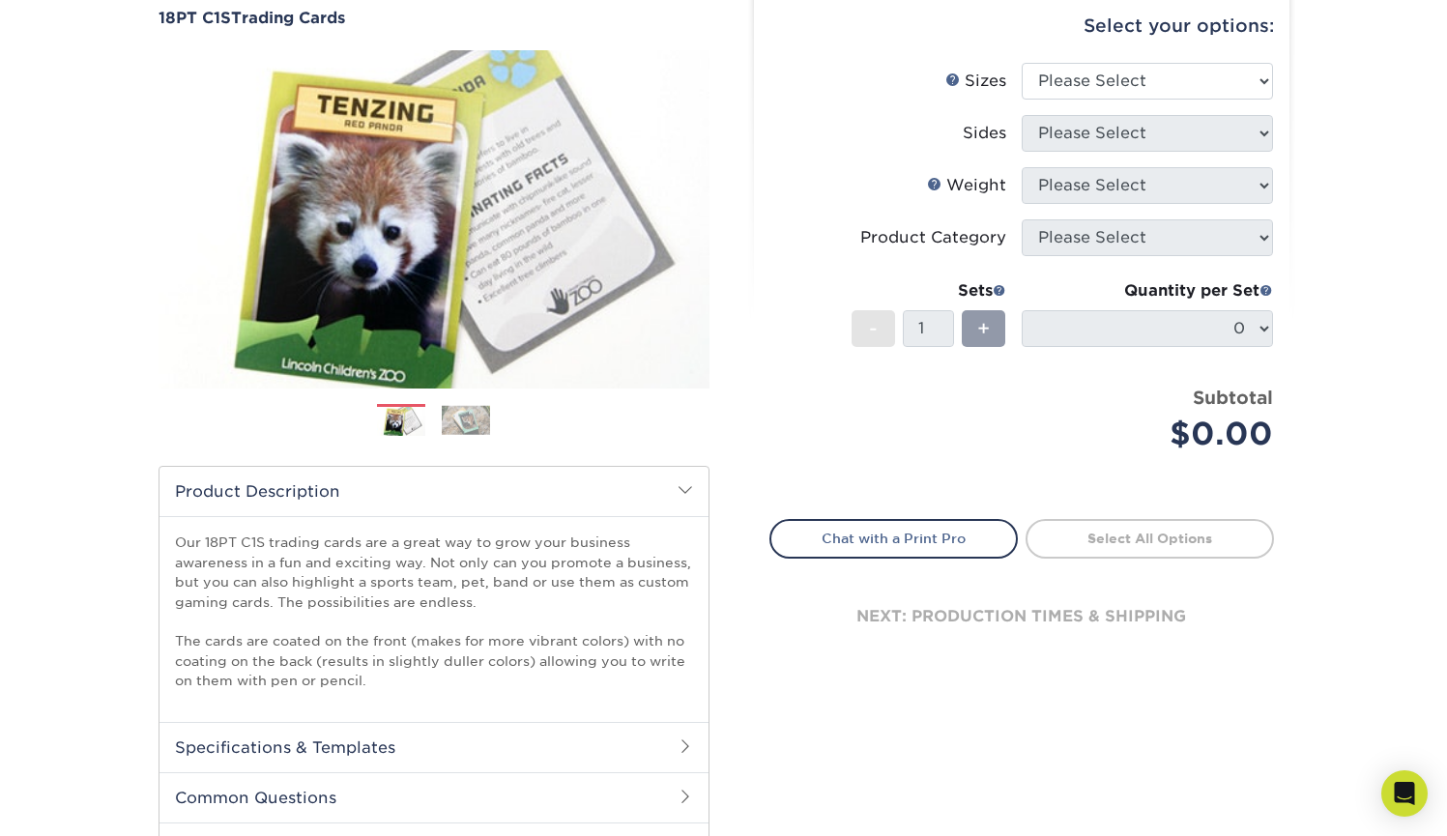
scroll to position [0, 0]
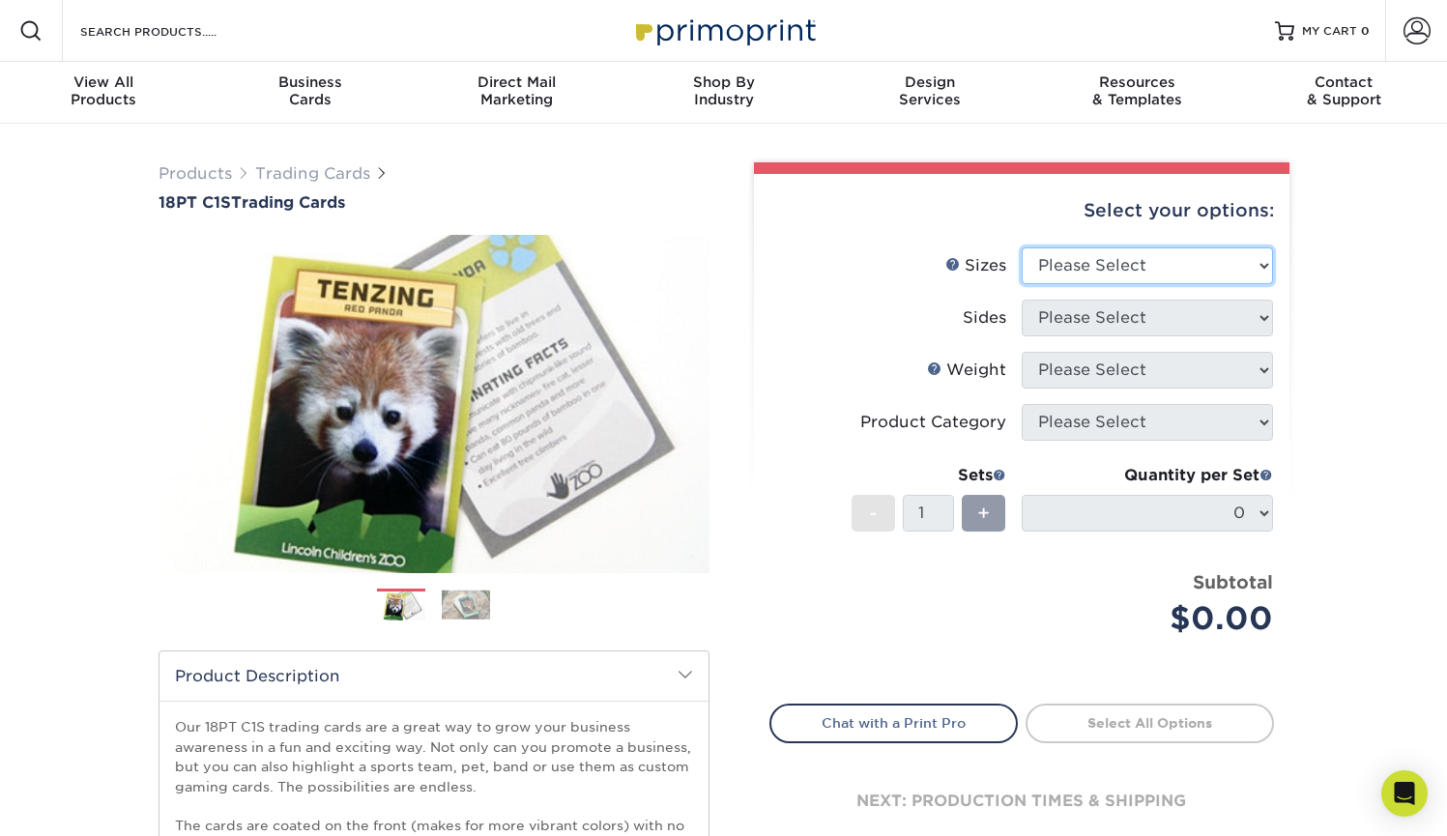
select select "2.50x3.50"
select select "13abbda7-1d64-4f25-8bb2-c179b224825d"
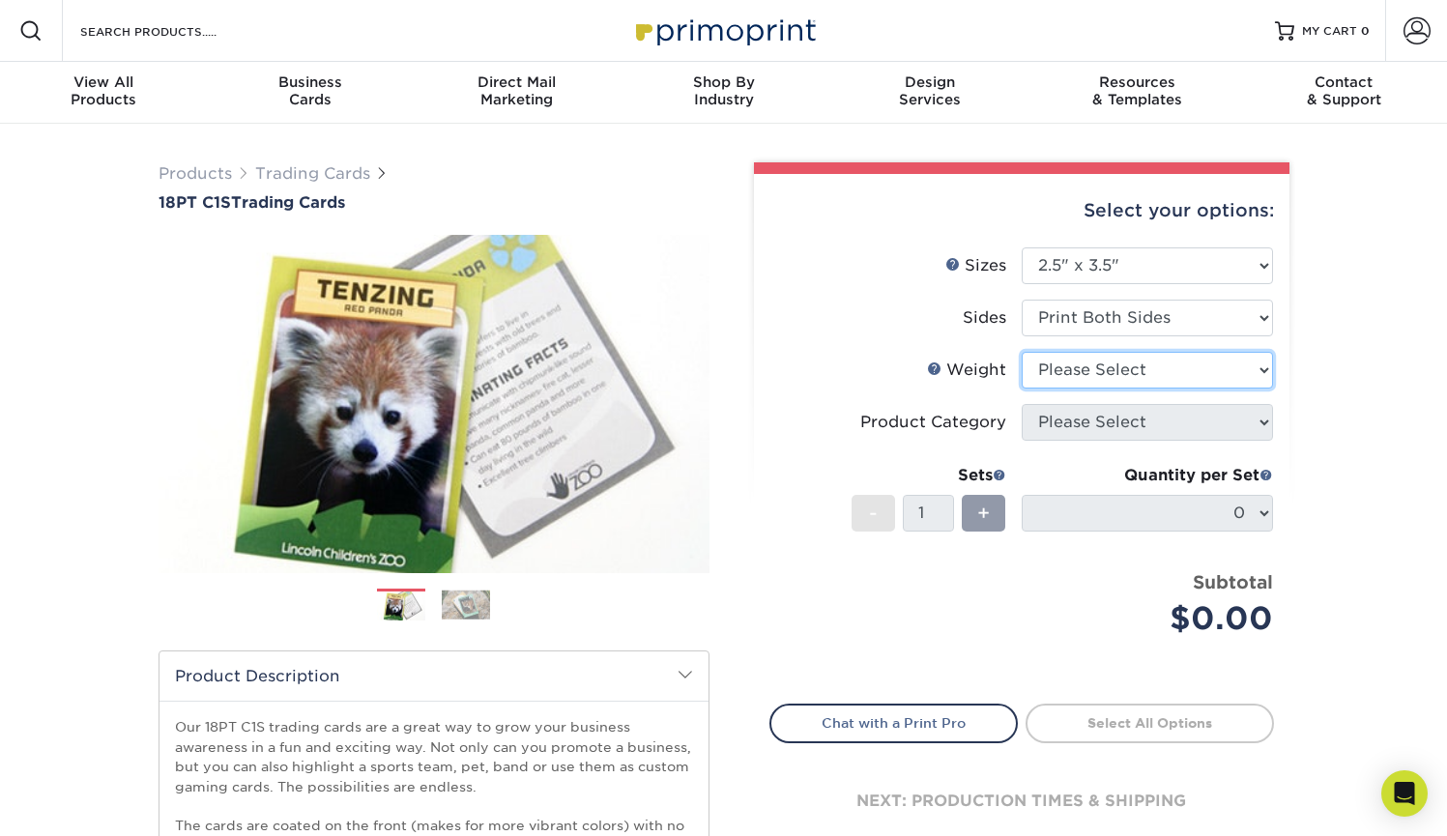
select select "18PTC1S"
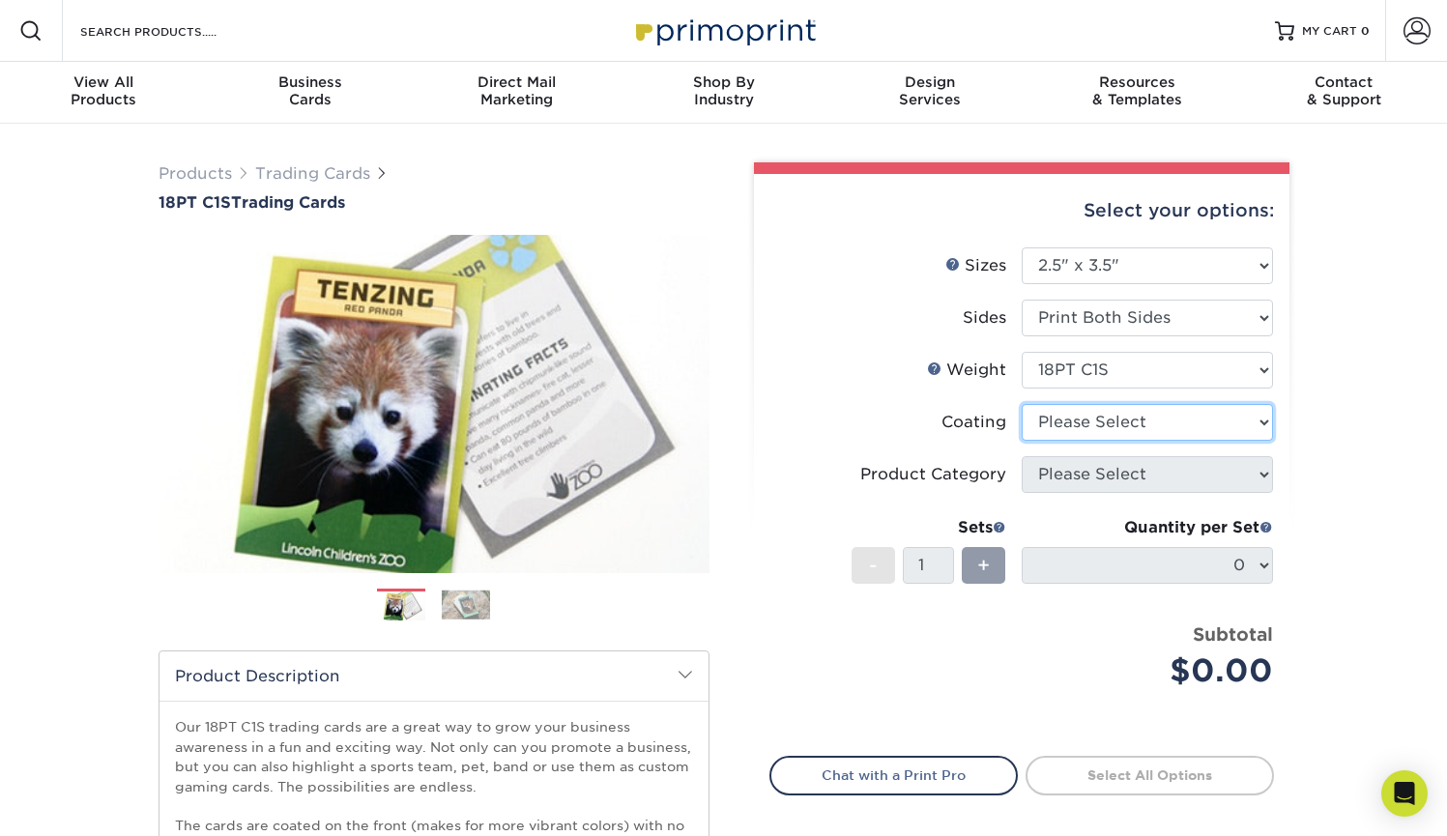
select select "3e7618de-abca-4bda-9f97-8b9129e913d8"
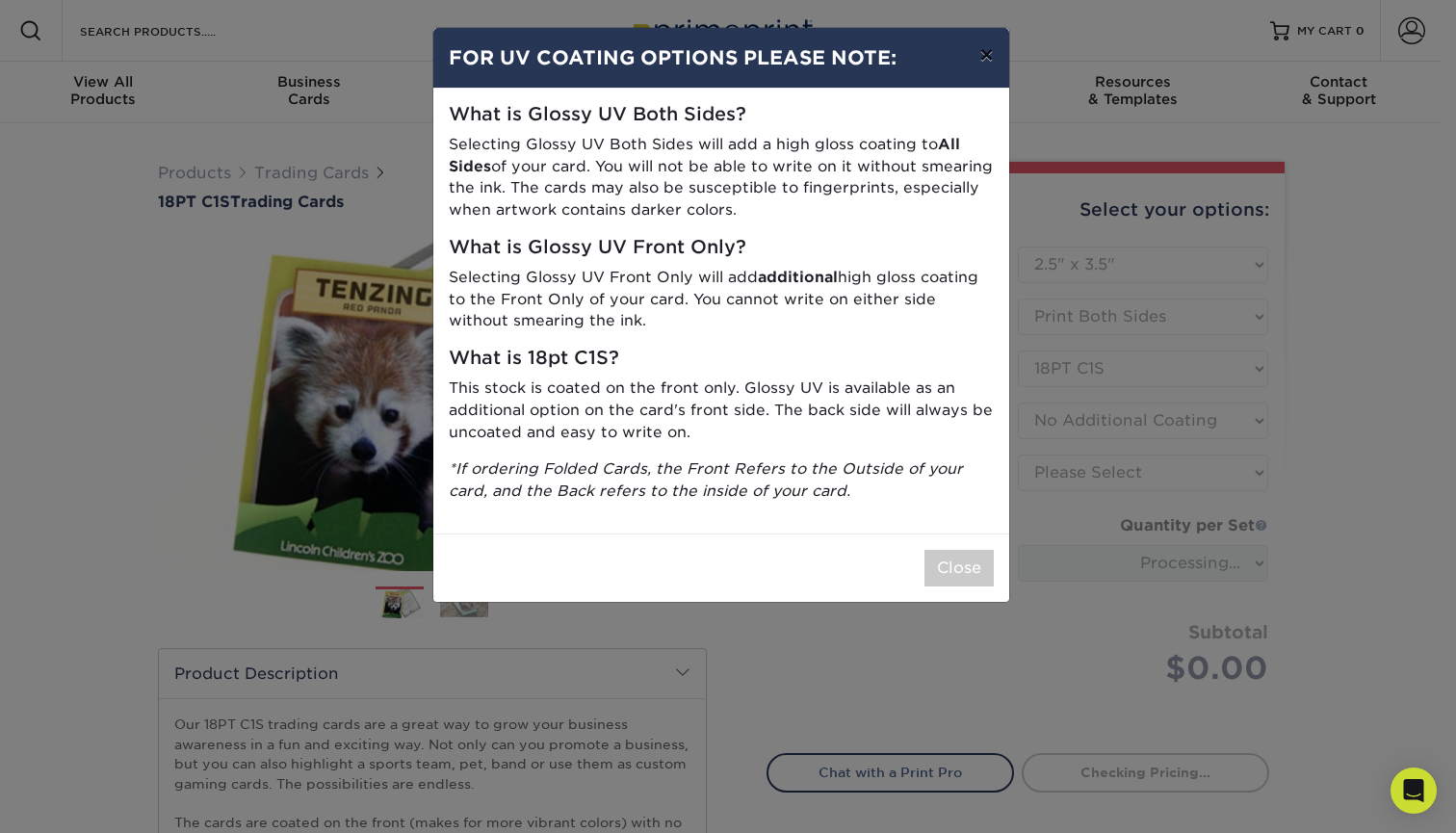
click at [986, 57] on button "×" at bounding box center [987, 55] width 44 height 54
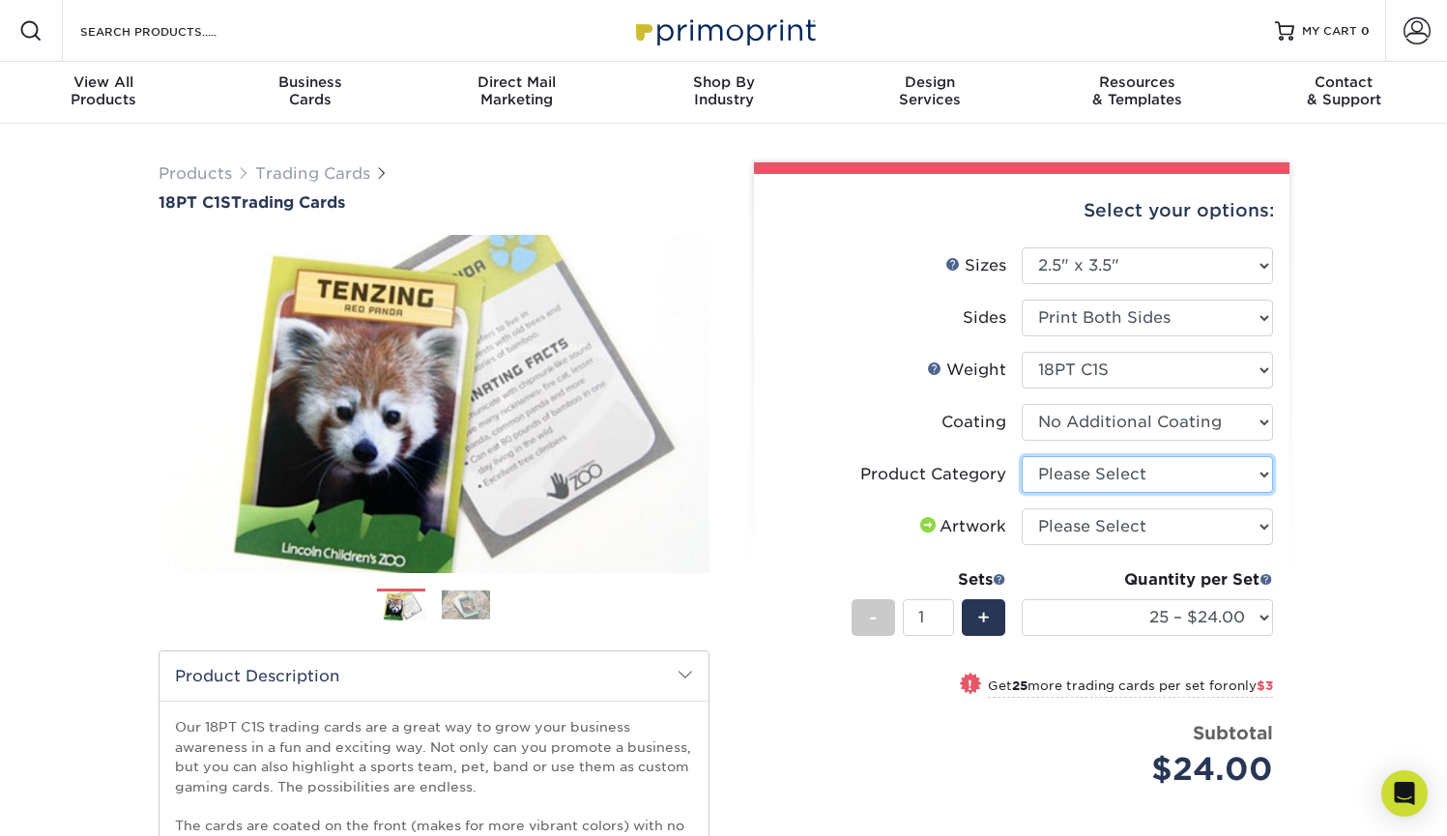
select select "c2f9bce9-36c2-409d-b101-c29d9d031e18"
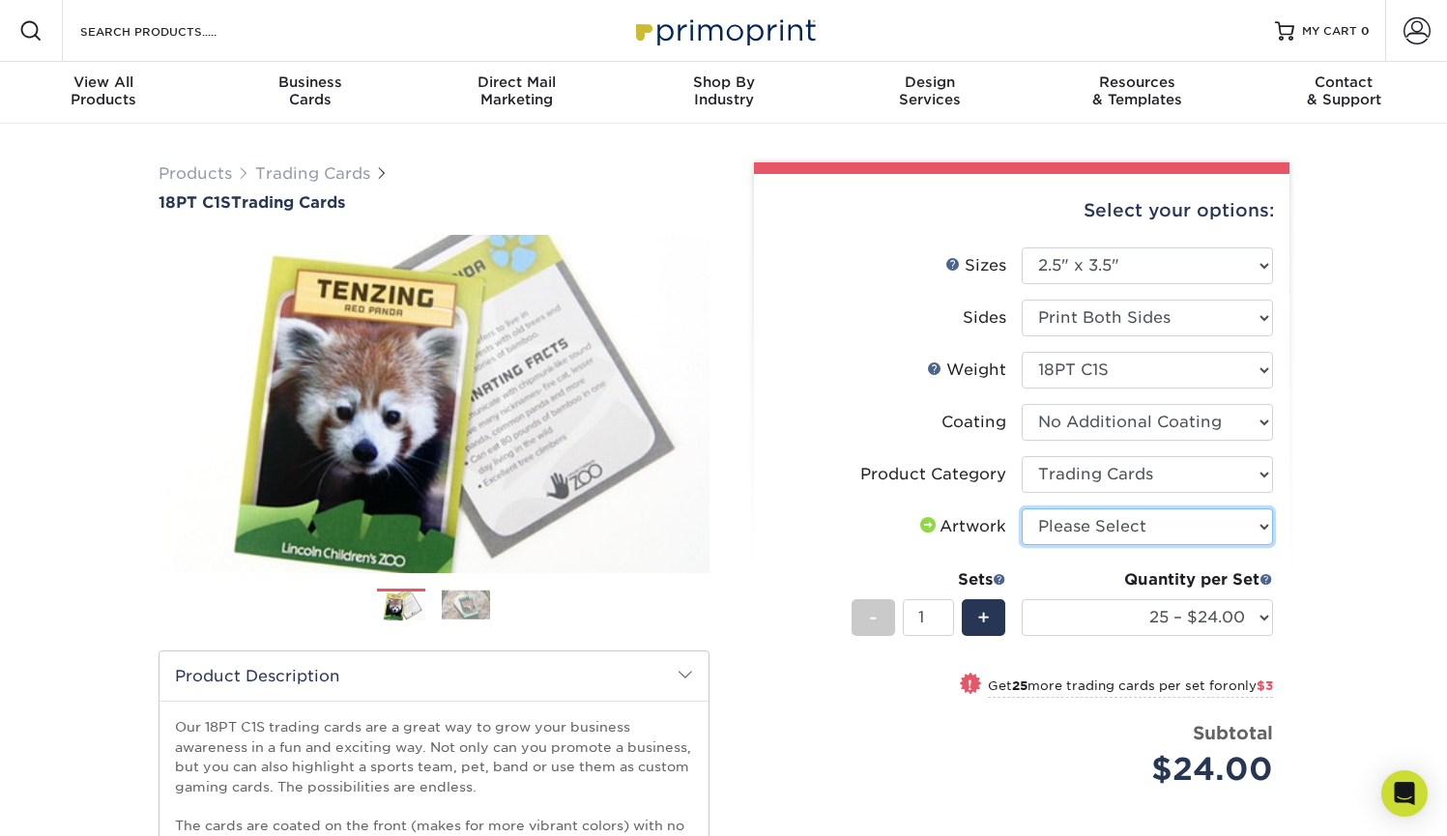
select select "upload"
click at [1349, 575] on div "Products Trading Cards 18PT C1S Trading Cards Previous Next show more" at bounding box center [723, 630] width 1447 height 1012
